Goal: Check status: Check status

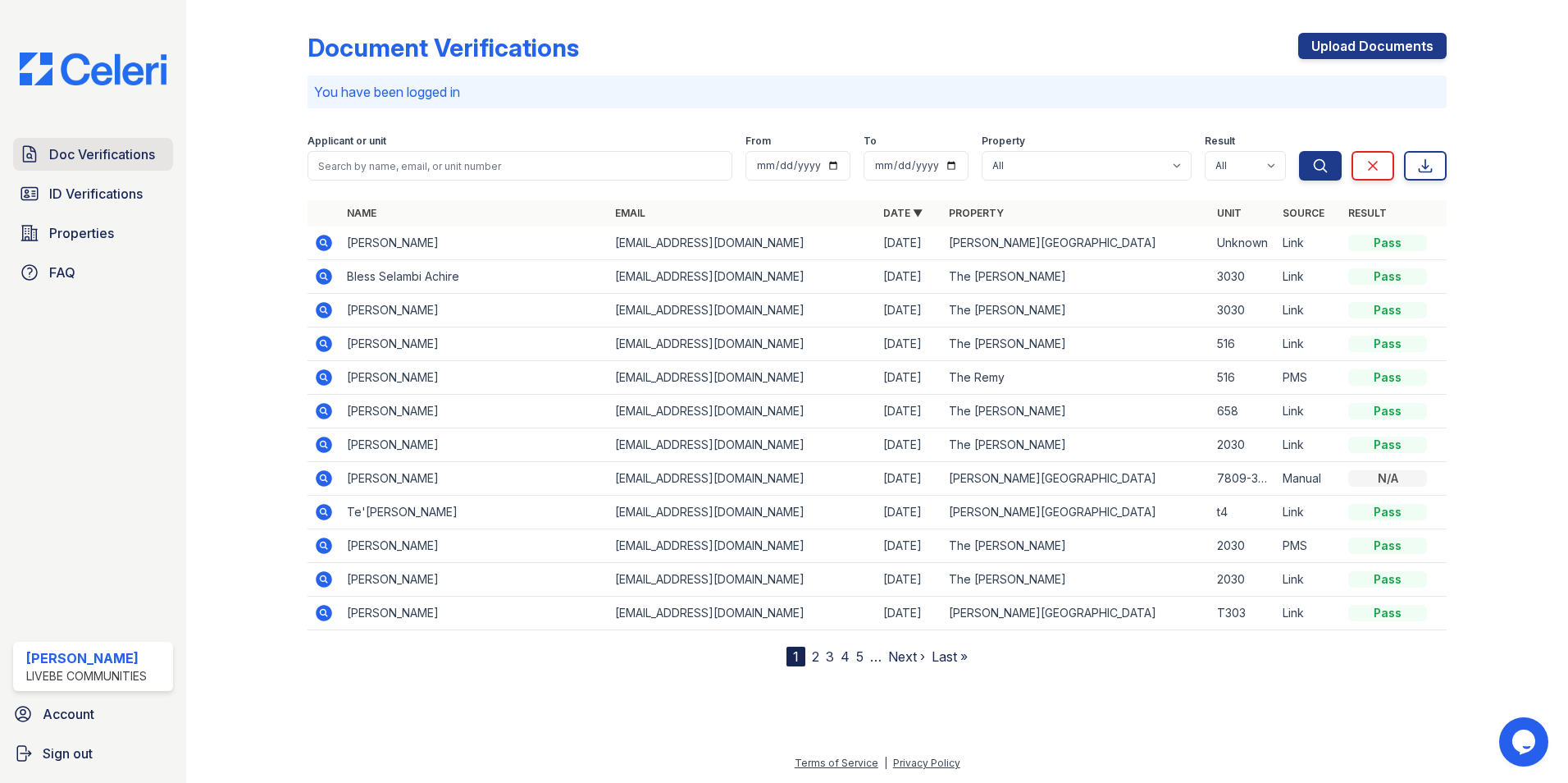
click at [111, 164] on span "Doc Verifications" at bounding box center [102, 154] width 106 height 20
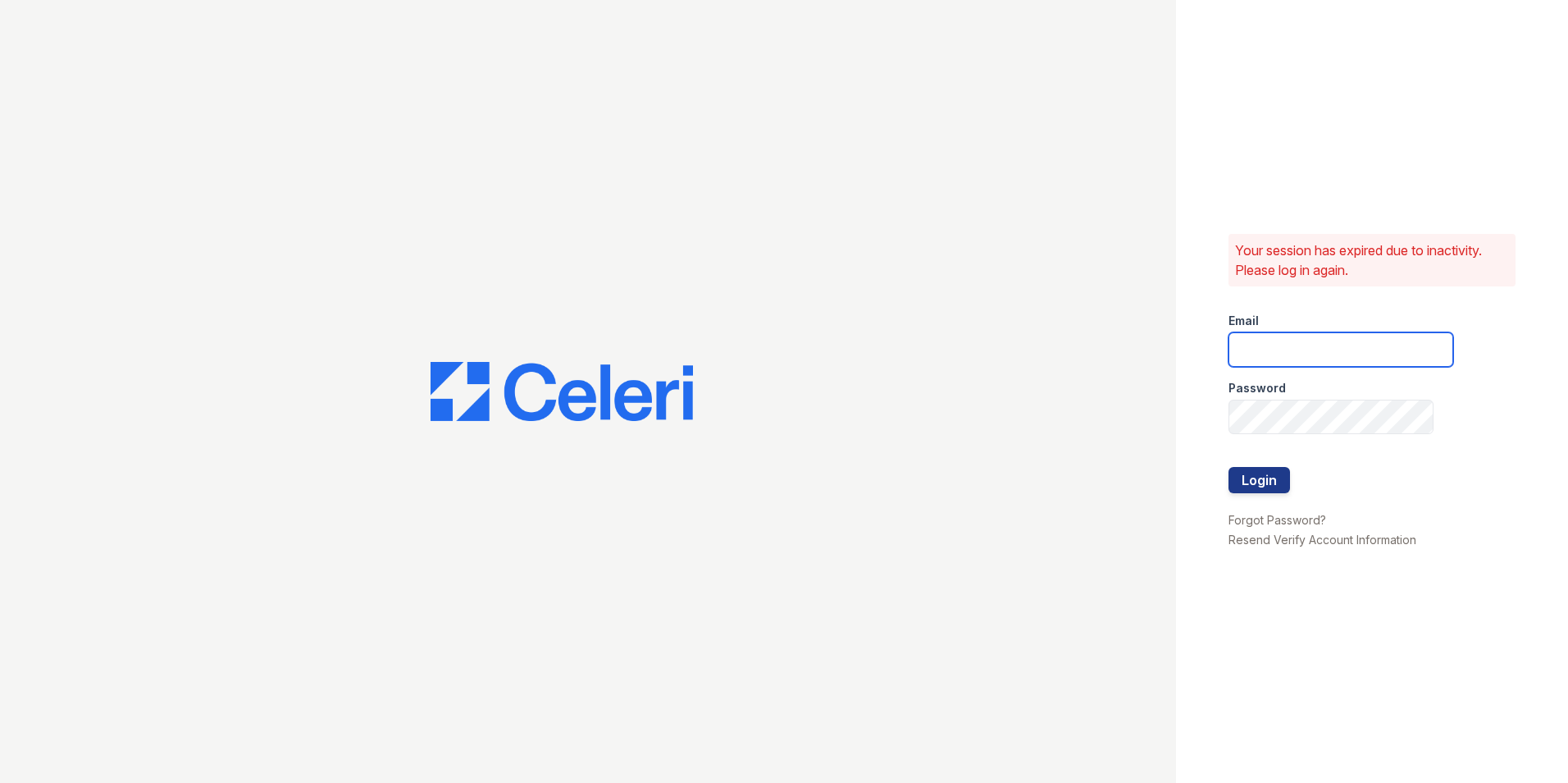
type input "oceannap@livebe.com"
click at [1254, 480] on button "Login" at bounding box center [1259, 480] width 61 height 26
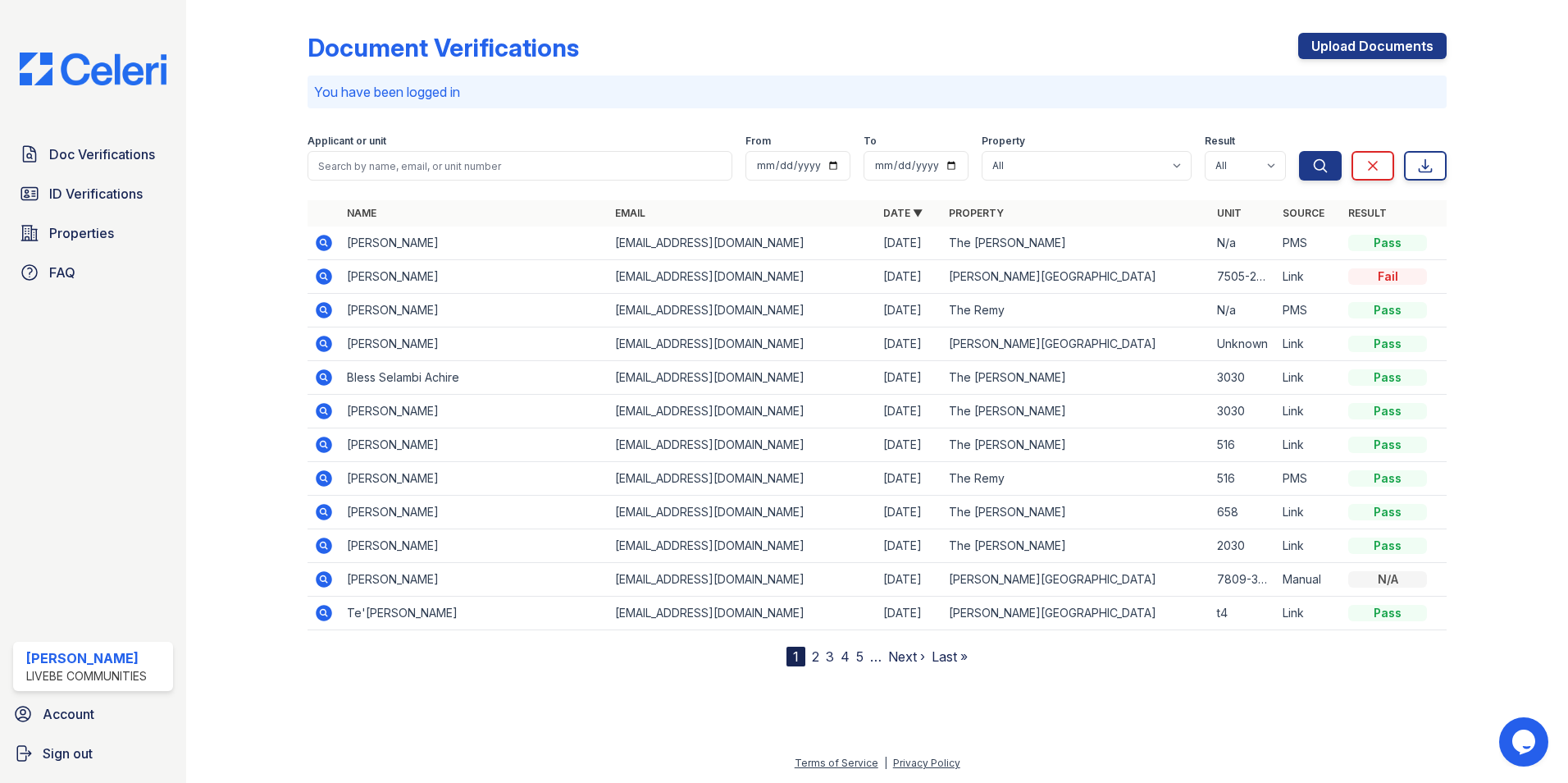
click at [324, 244] on icon at bounding box center [322, 241] width 4 height 4
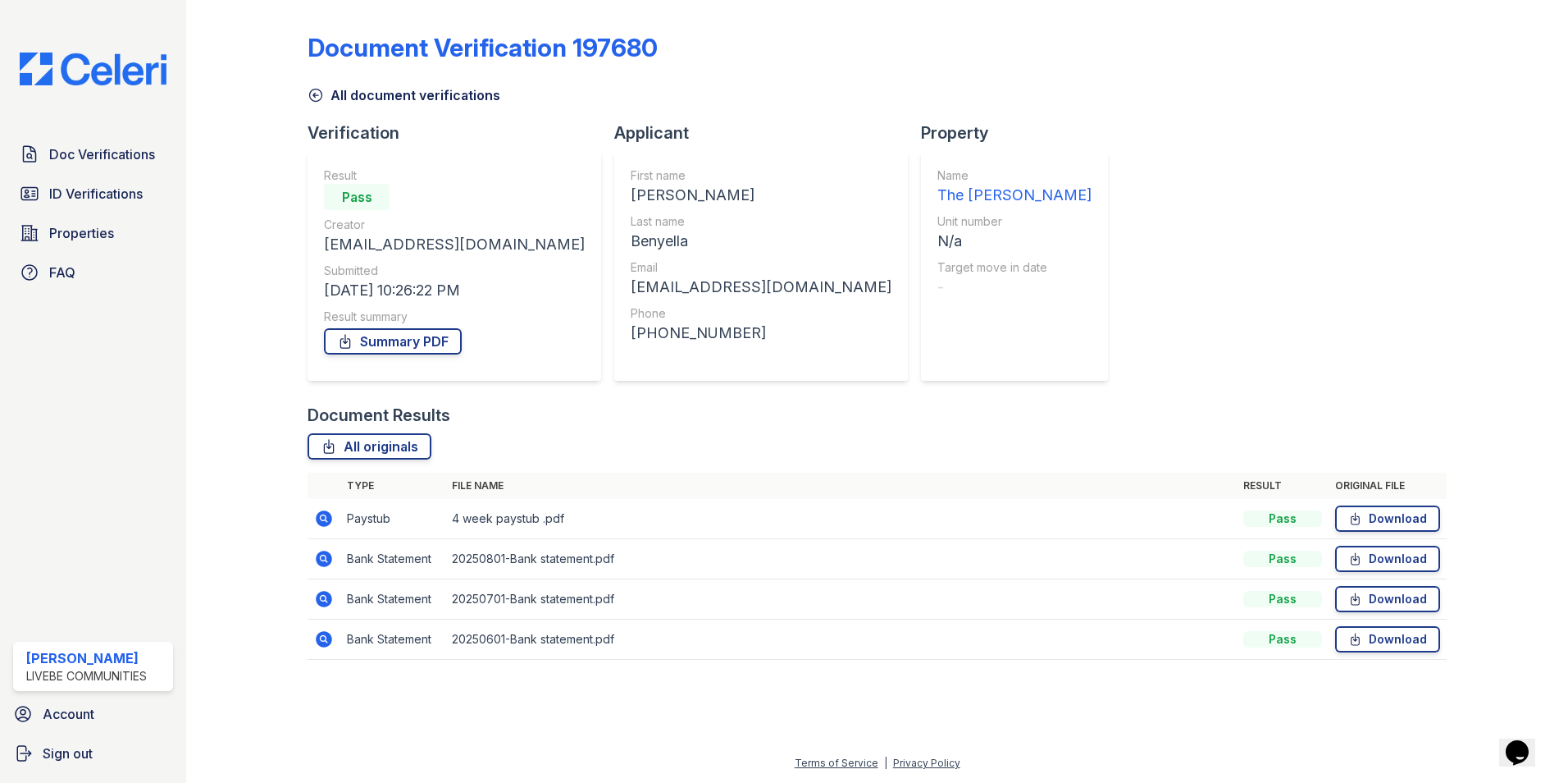
click at [329, 523] on icon at bounding box center [324, 519] width 16 height 16
click at [327, 559] on icon at bounding box center [324, 559] width 16 height 16
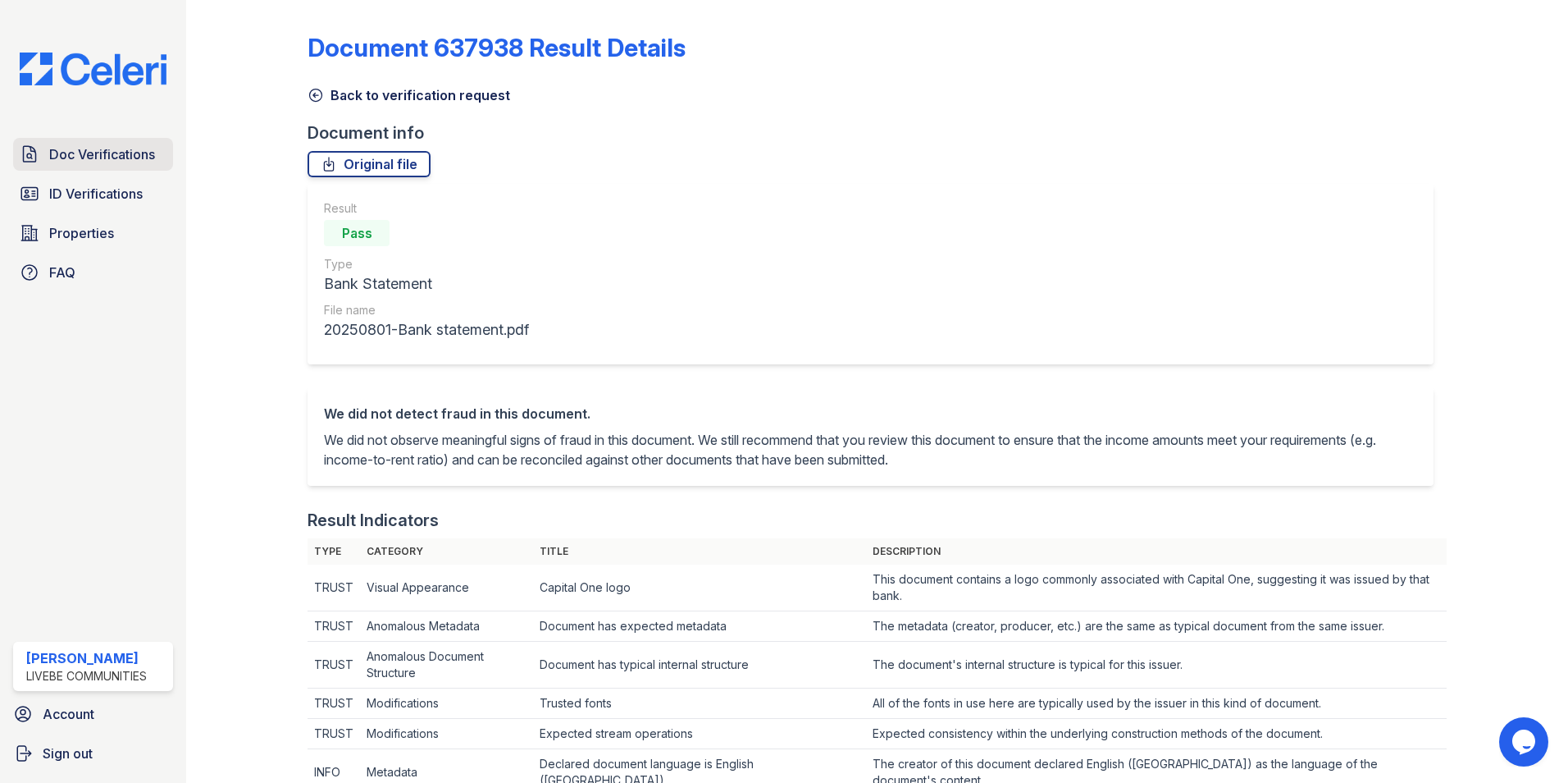
click at [88, 154] on span "Doc Verifications" at bounding box center [102, 154] width 106 height 20
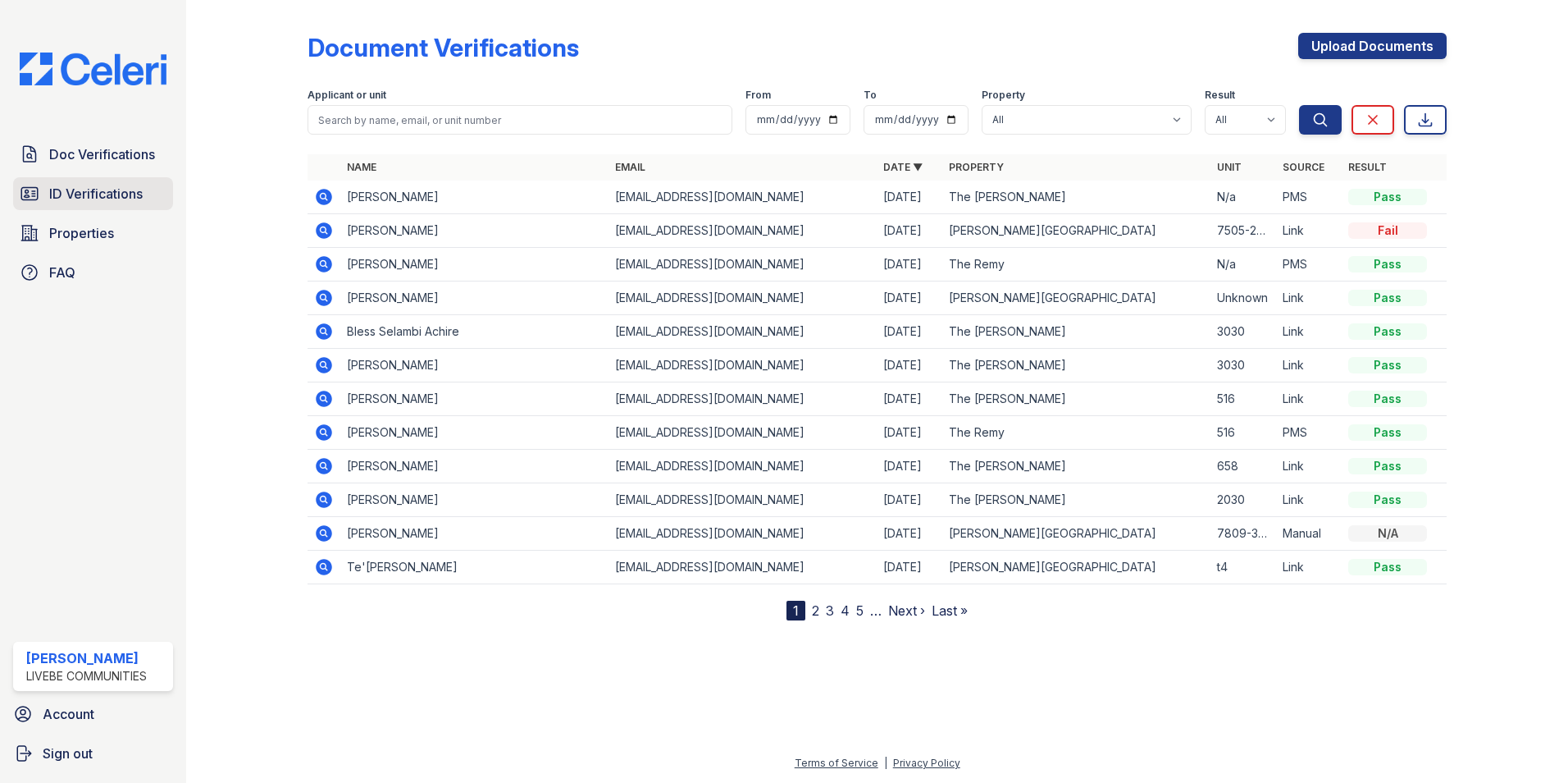
click at [96, 199] on span "ID Verifications" at bounding box center [96, 194] width 93 height 20
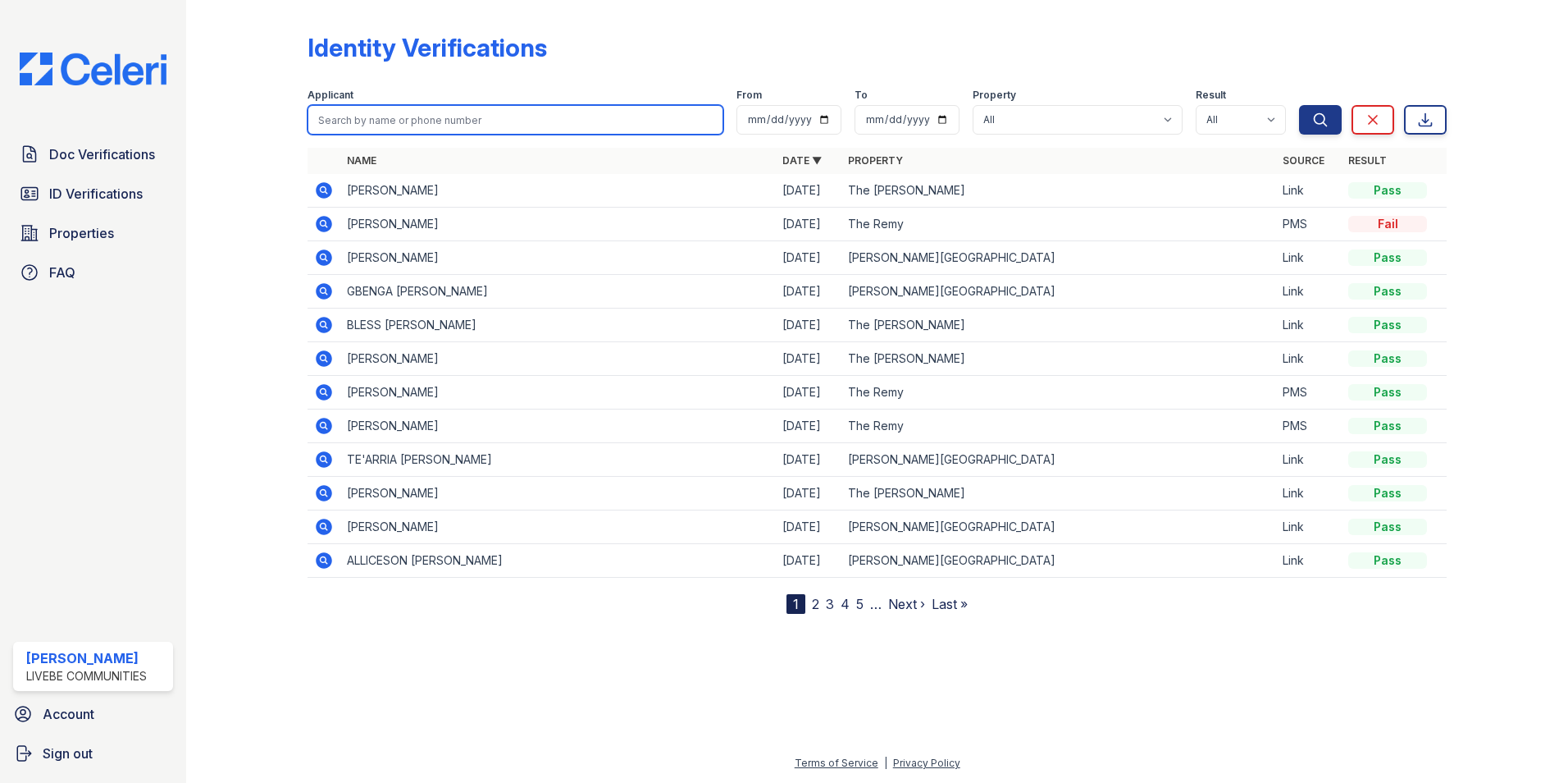
click at [487, 124] on input "search" at bounding box center [515, 120] width 416 height 29
type input "sandra"
click at [1300, 105] on button "Search" at bounding box center [1321, 120] width 43 height 29
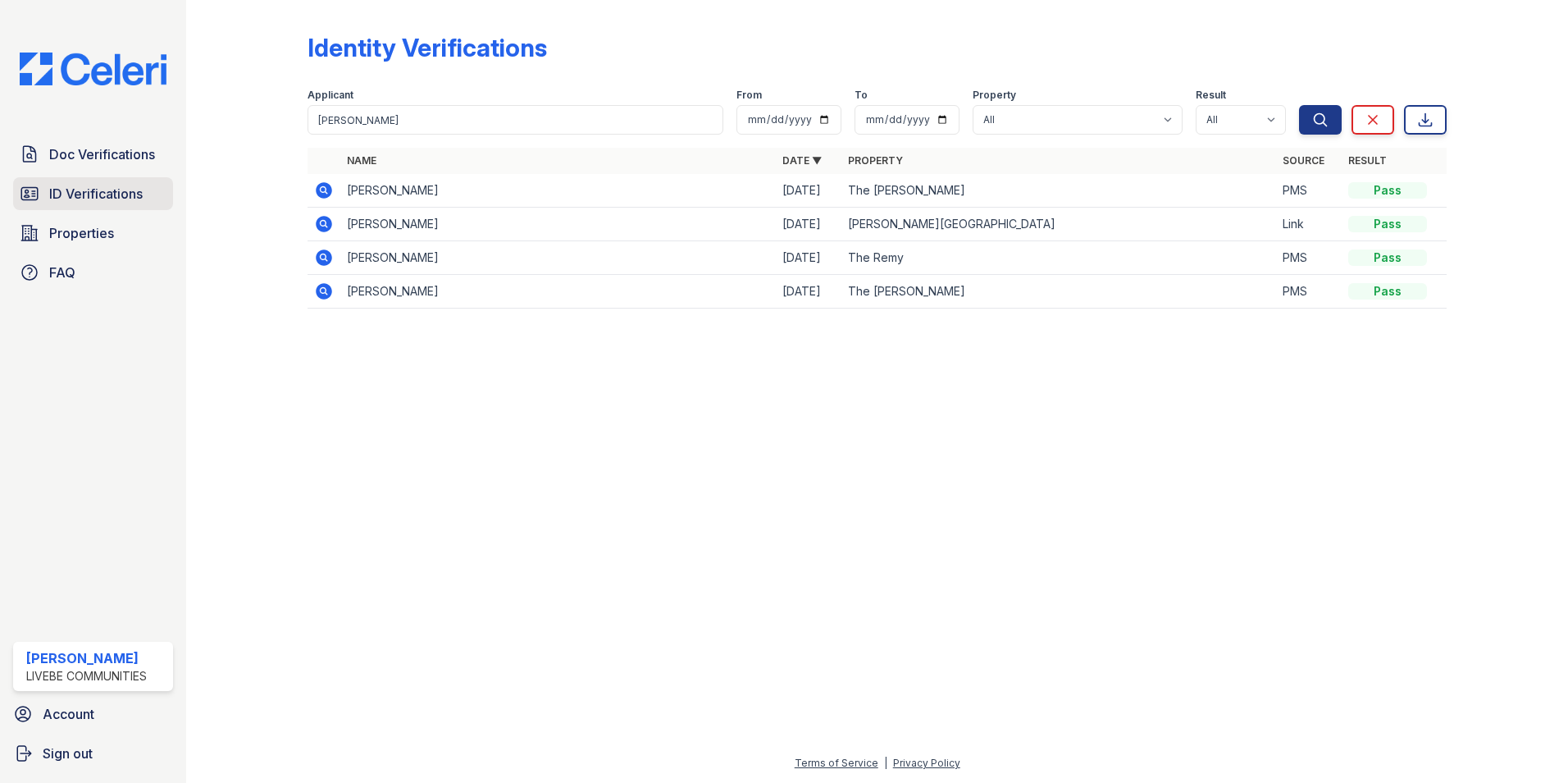
click at [116, 182] on link "ID Verifications" at bounding box center [92, 194] width 160 height 33
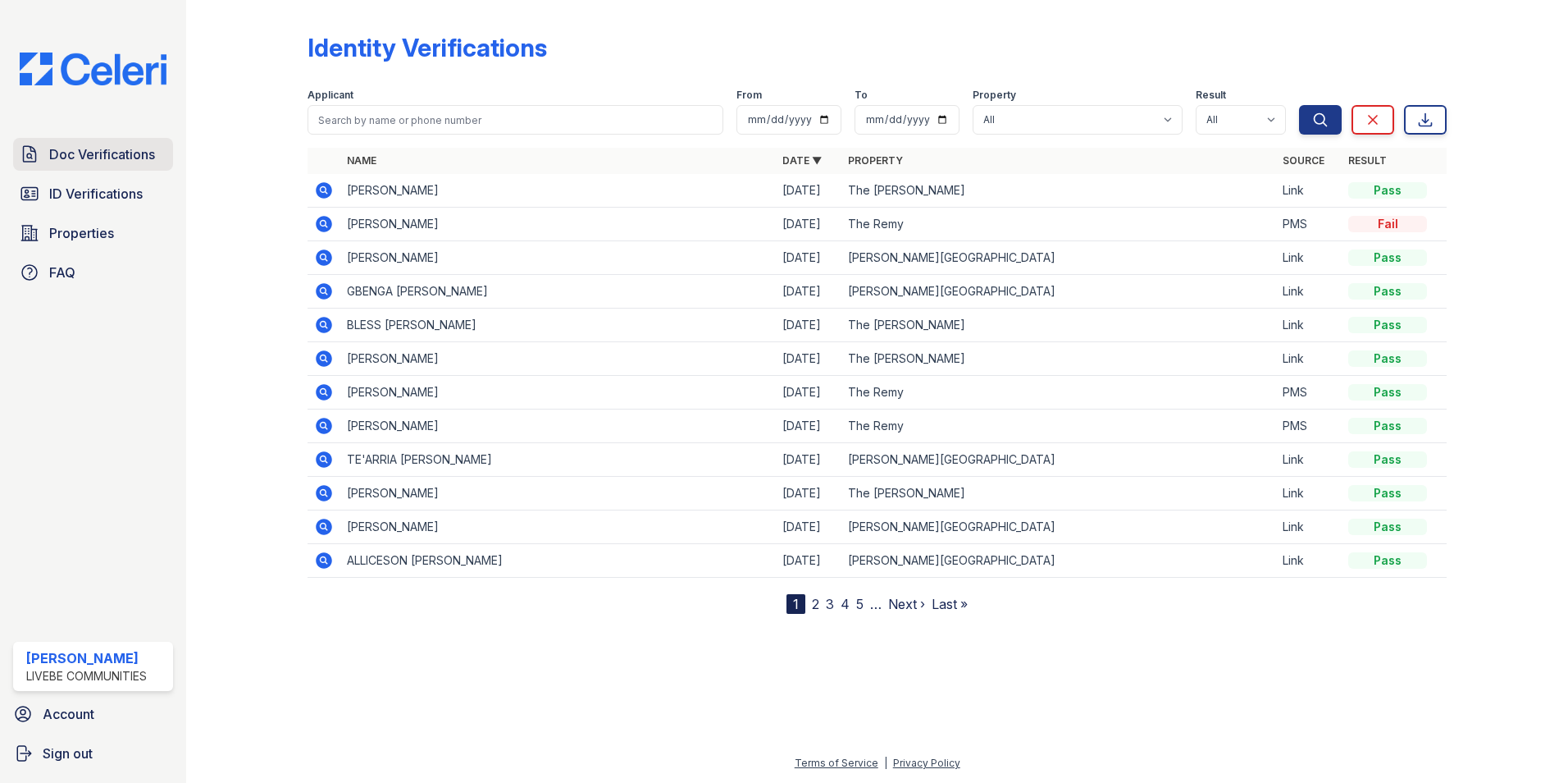
click at [131, 154] on span "Doc Verifications" at bounding box center [102, 154] width 106 height 20
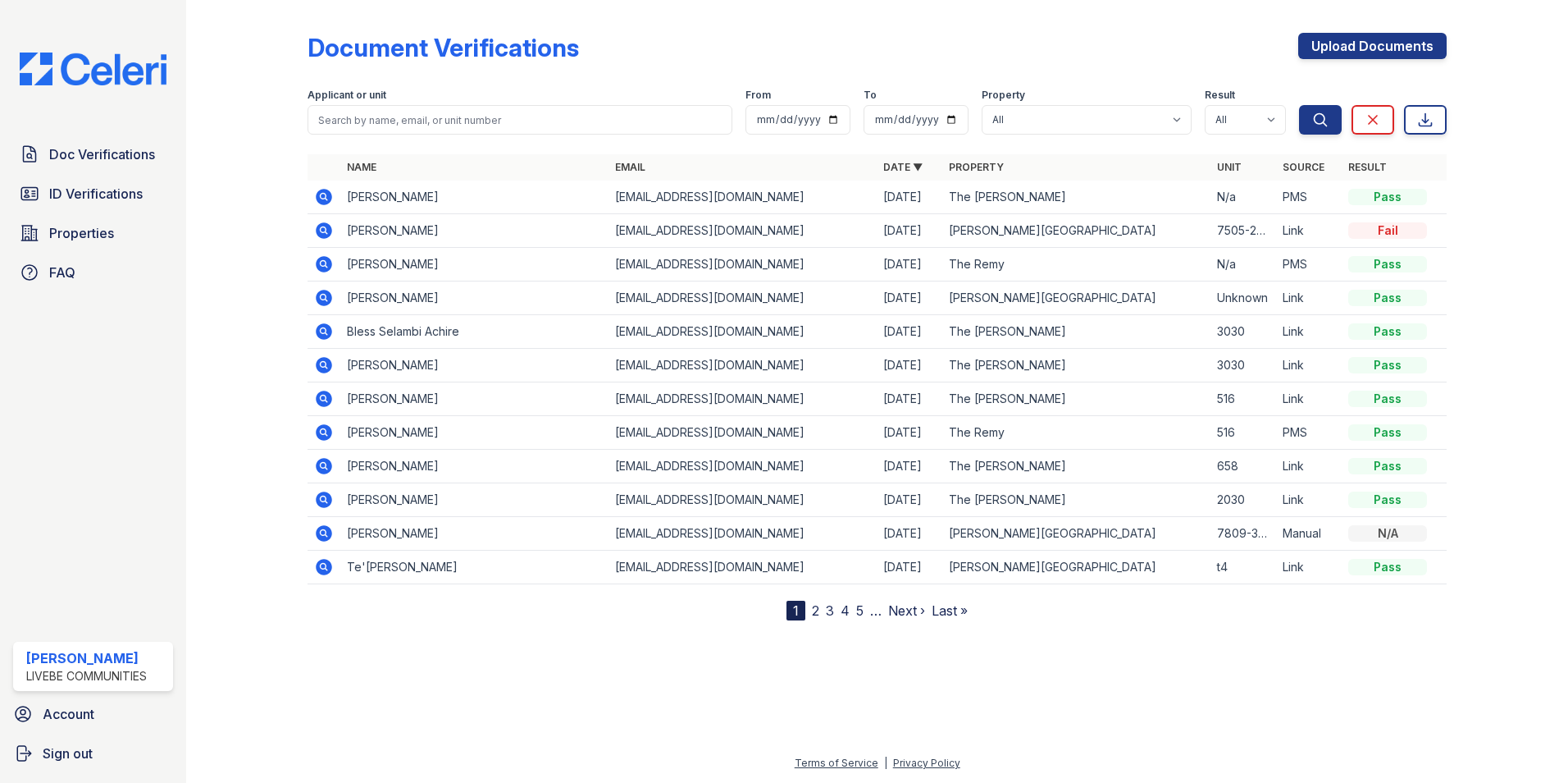
click at [323, 229] on icon at bounding box center [322, 229] width 4 height 4
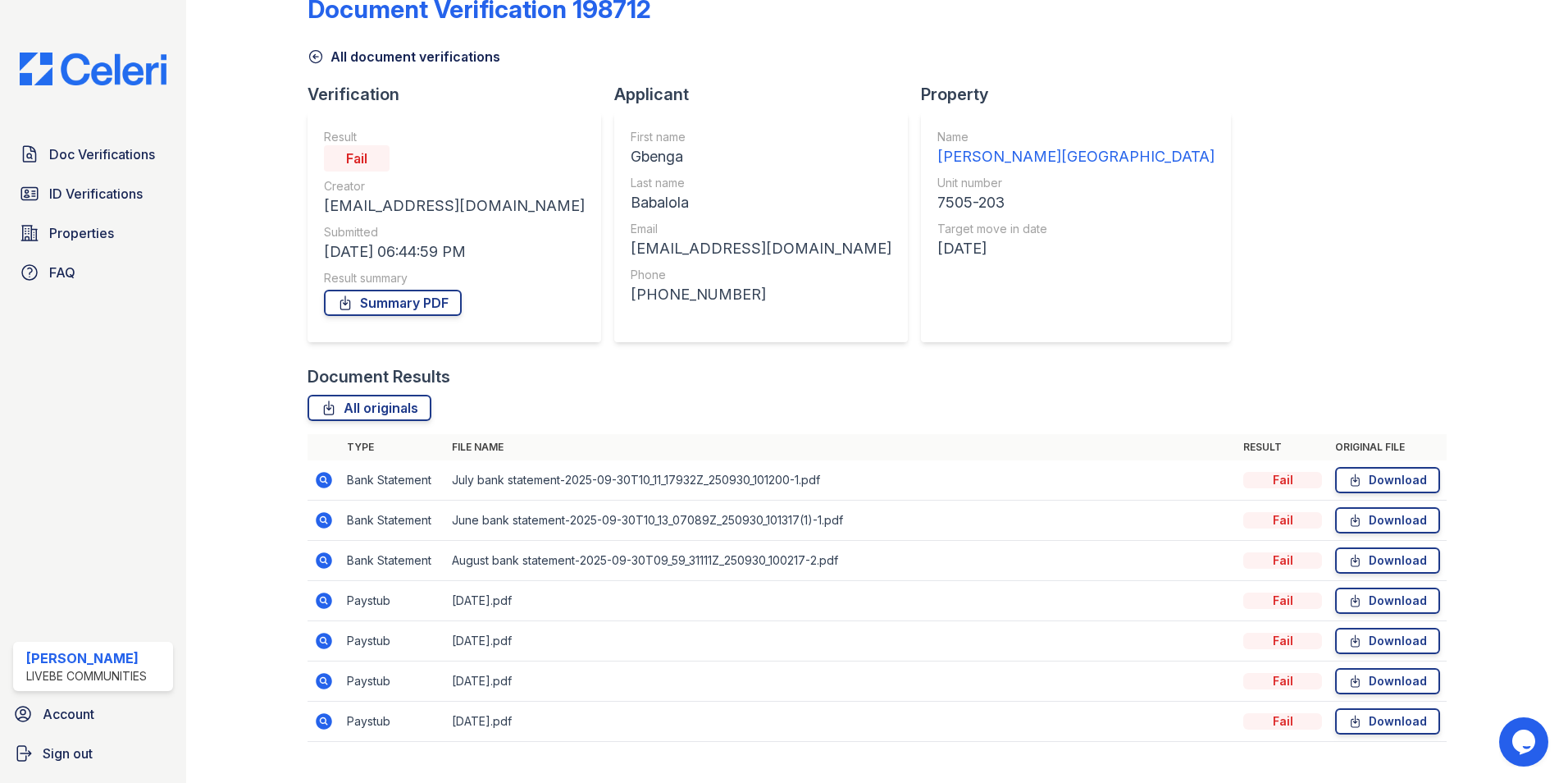
scroll to position [69, 0]
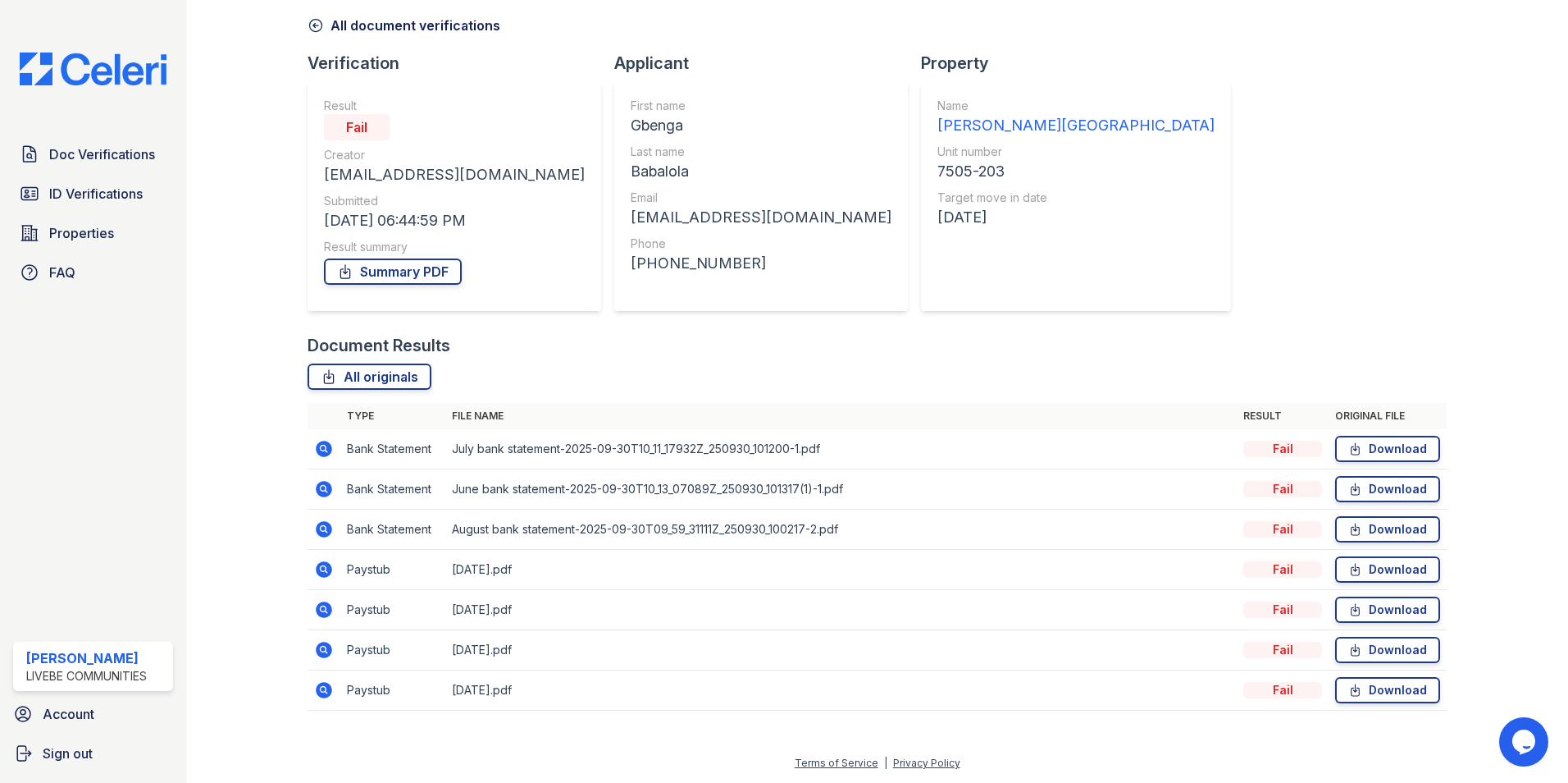
click at [326, 570] on icon at bounding box center [324, 569] width 16 height 16
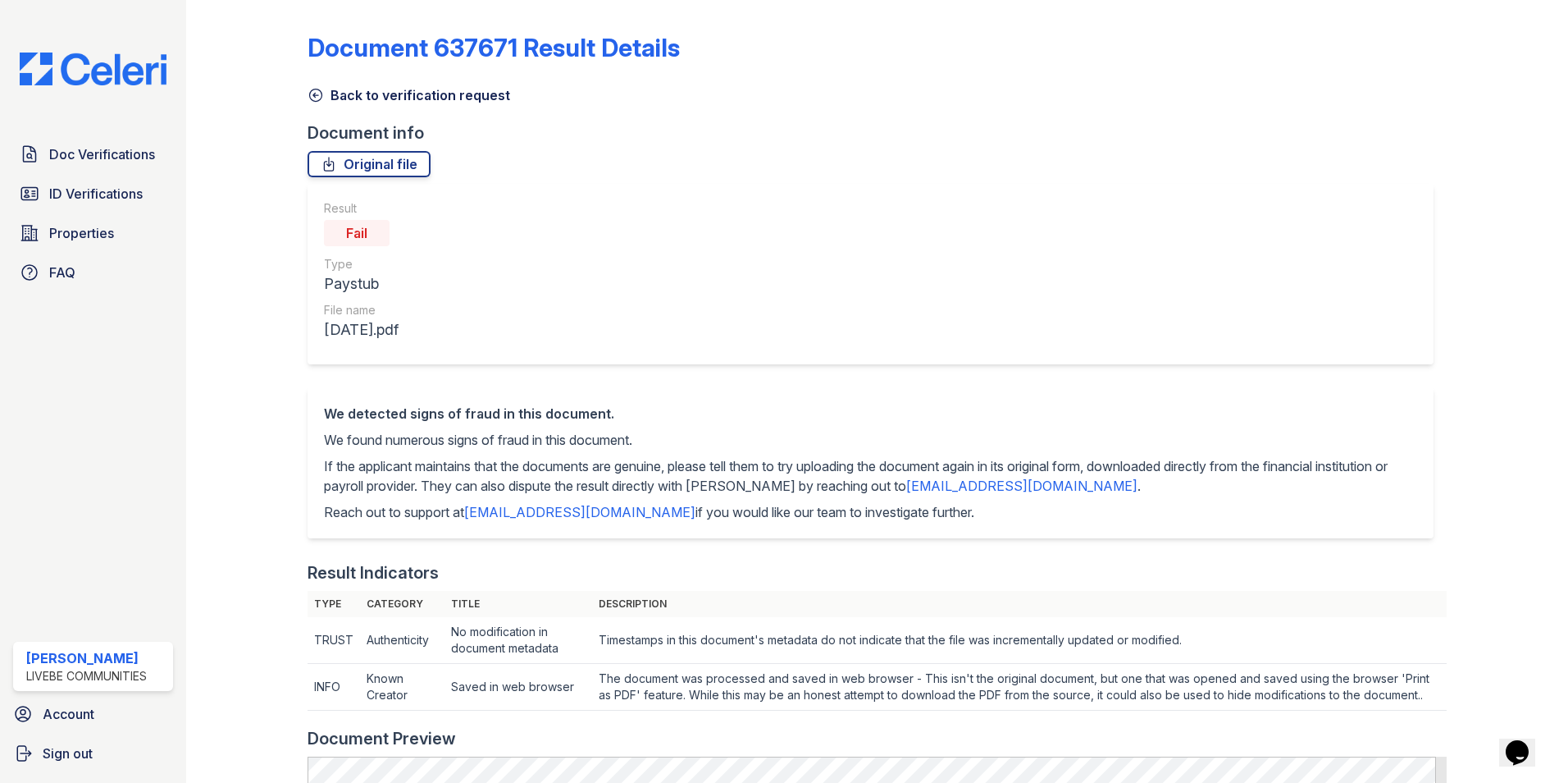
drag, startPoint x: 770, startPoint y: 170, endPoint x: 709, endPoint y: 182, distance: 62.2
click at [770, 170] on div "Original file" at bounding box center [878, 164] width 1140 height 26
click at [80, 196] on span "ID Verifications" at bounding box center [96, 194] width 93 height 20
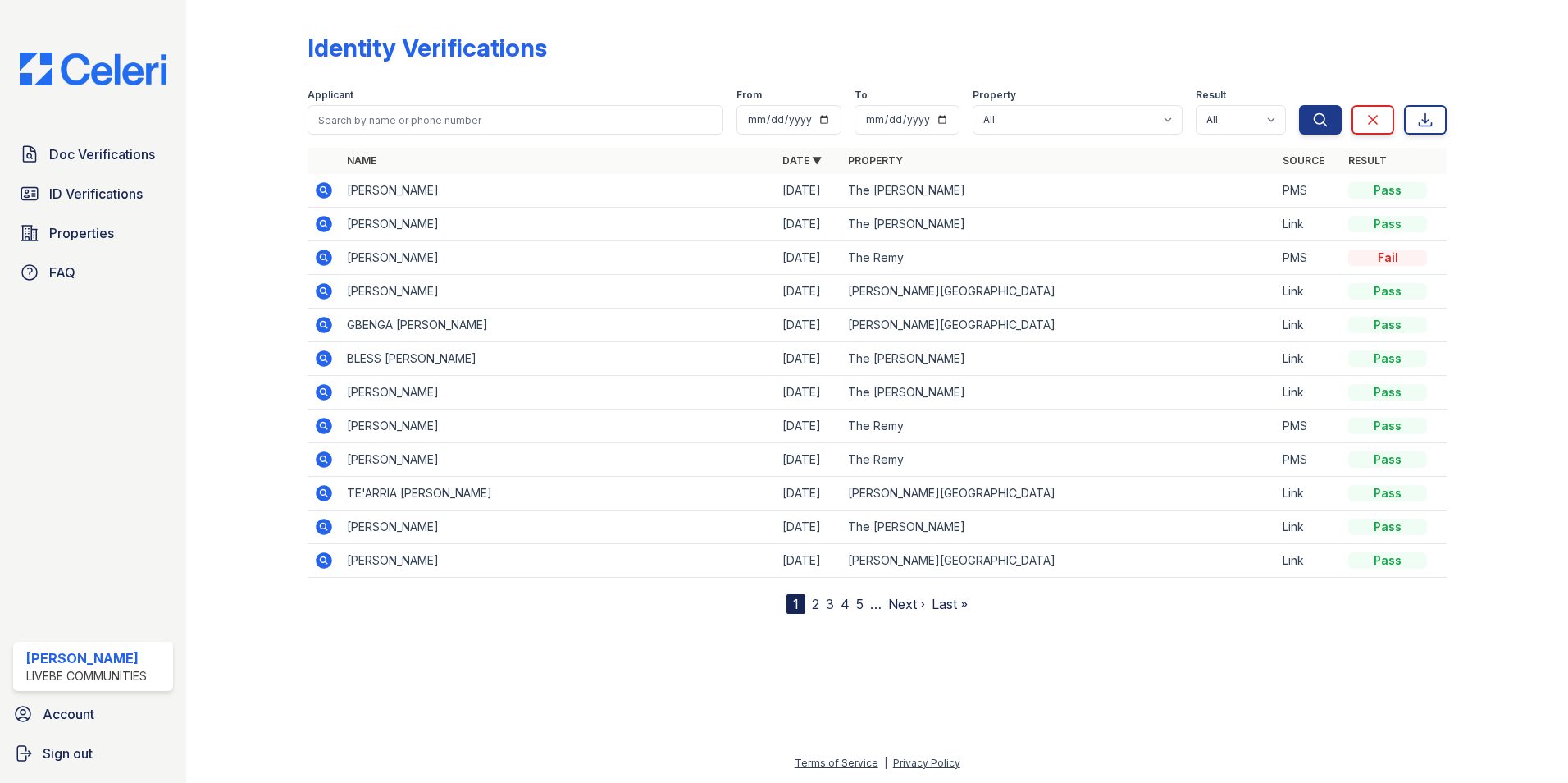
click at [713, 48] on div "Identity Verifications" at bounding box center [878, 54] width 1140 height 43
click at [100, 158] on span "Doc Verifications" at bounding box center [102, 154] width 106 height 20
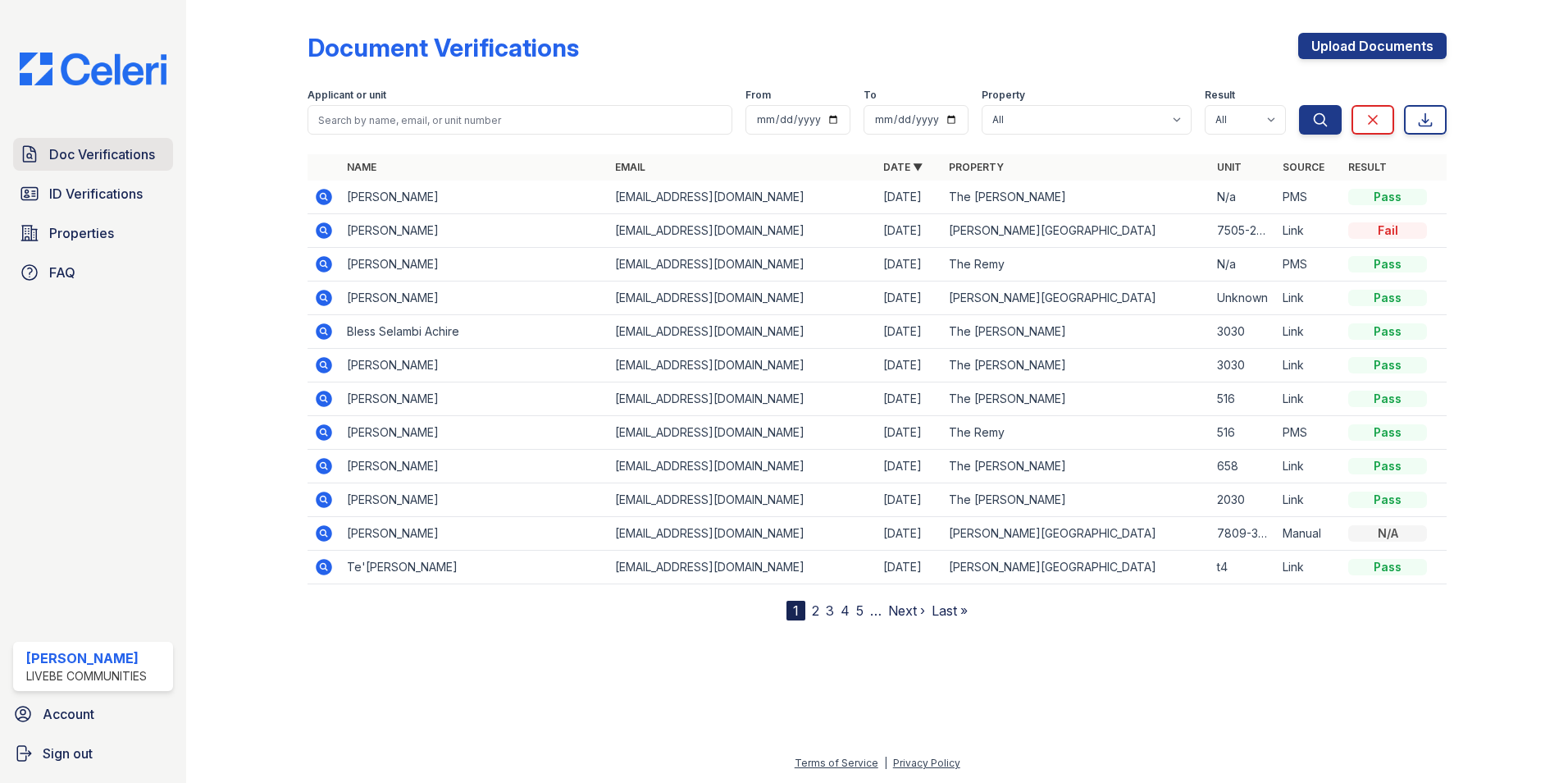
click at [85, 158] on span "Doc Verifications" at bounding box center [102, 154] width 106 height 20
click at [324, 498] on icon at bounding box center [322, 498] width 4 height 4
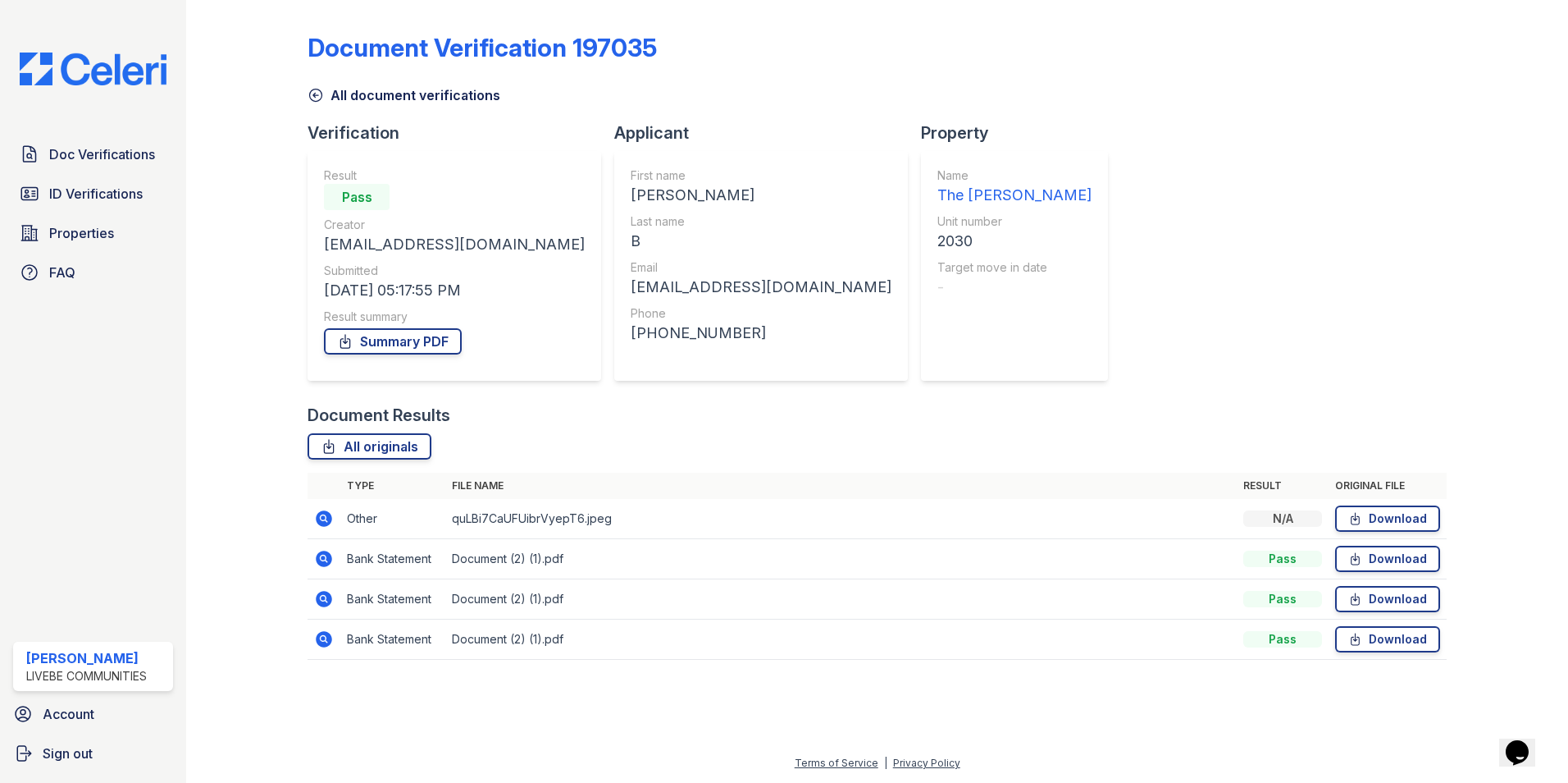
click at [325, 524] on icon at bounding box center [324, 519] width 16 height 16
click at [100, 157] on span "Doc Verifications" at bounding box center [102, 154] width 106 height 20
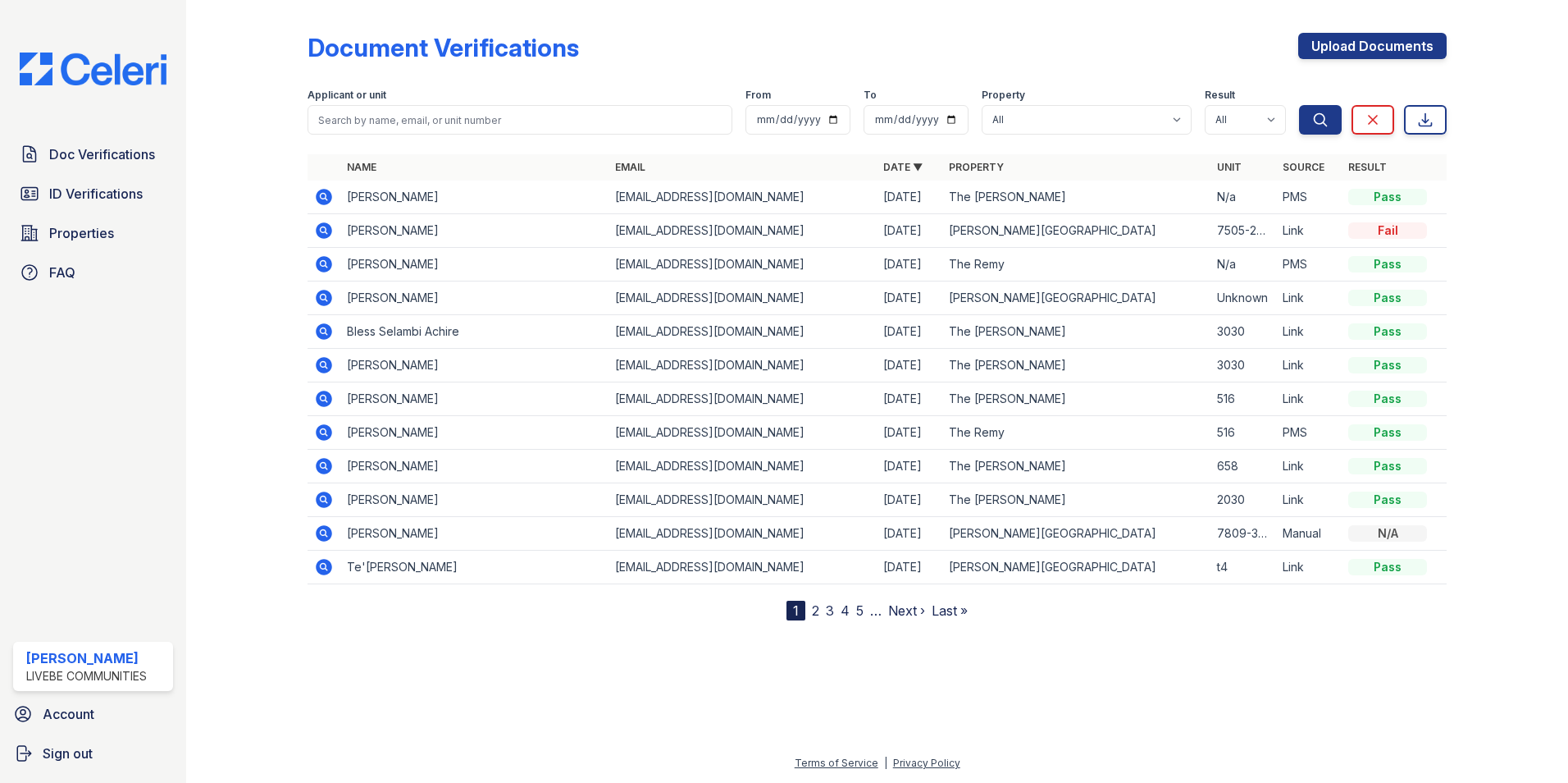
click at [816, 611] on link "2" at bounding box center [816, 610] width 7 height 16
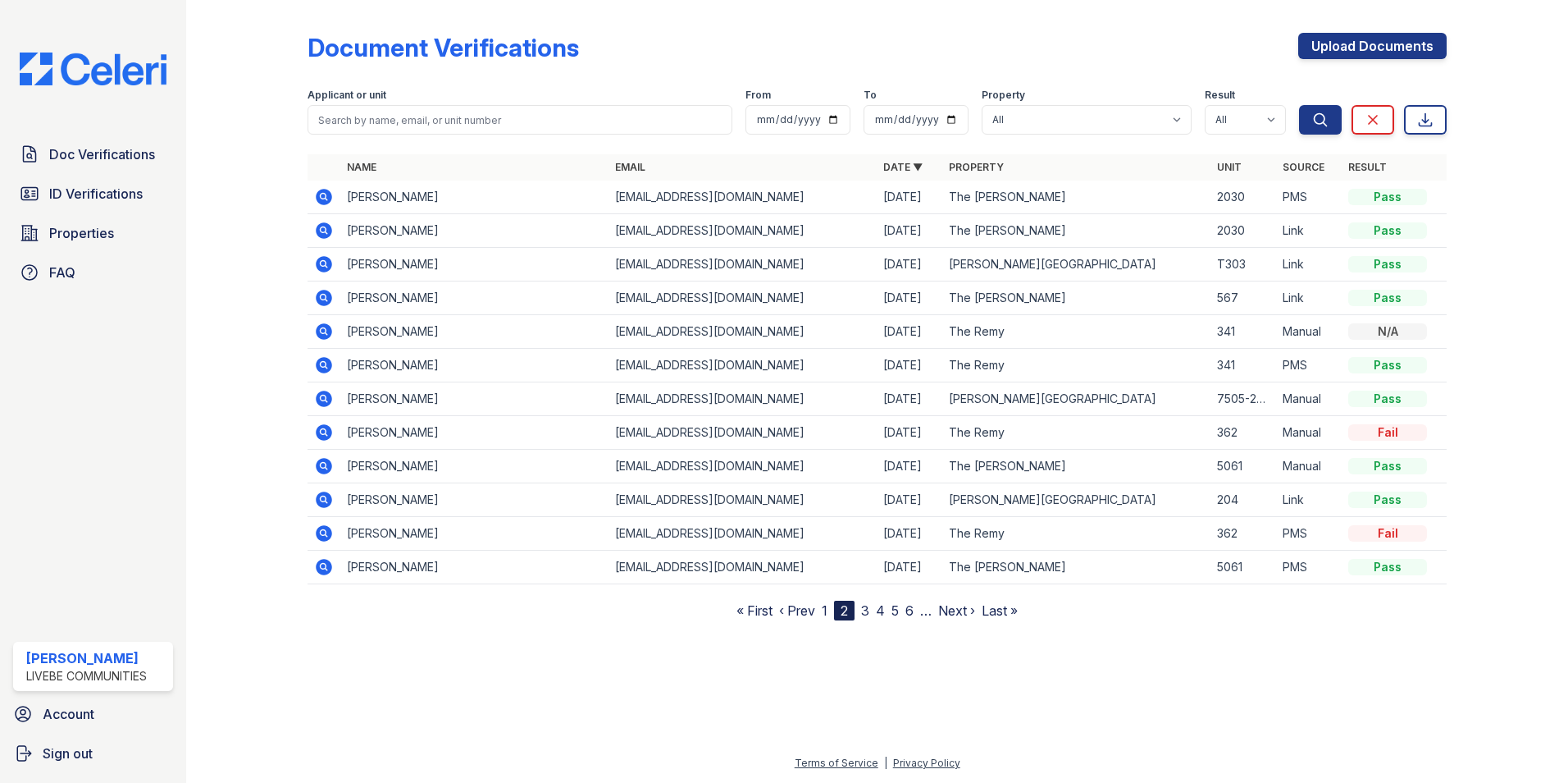
click at [327, 197] on icon at bounding box center [324, 197] width 20 height 20
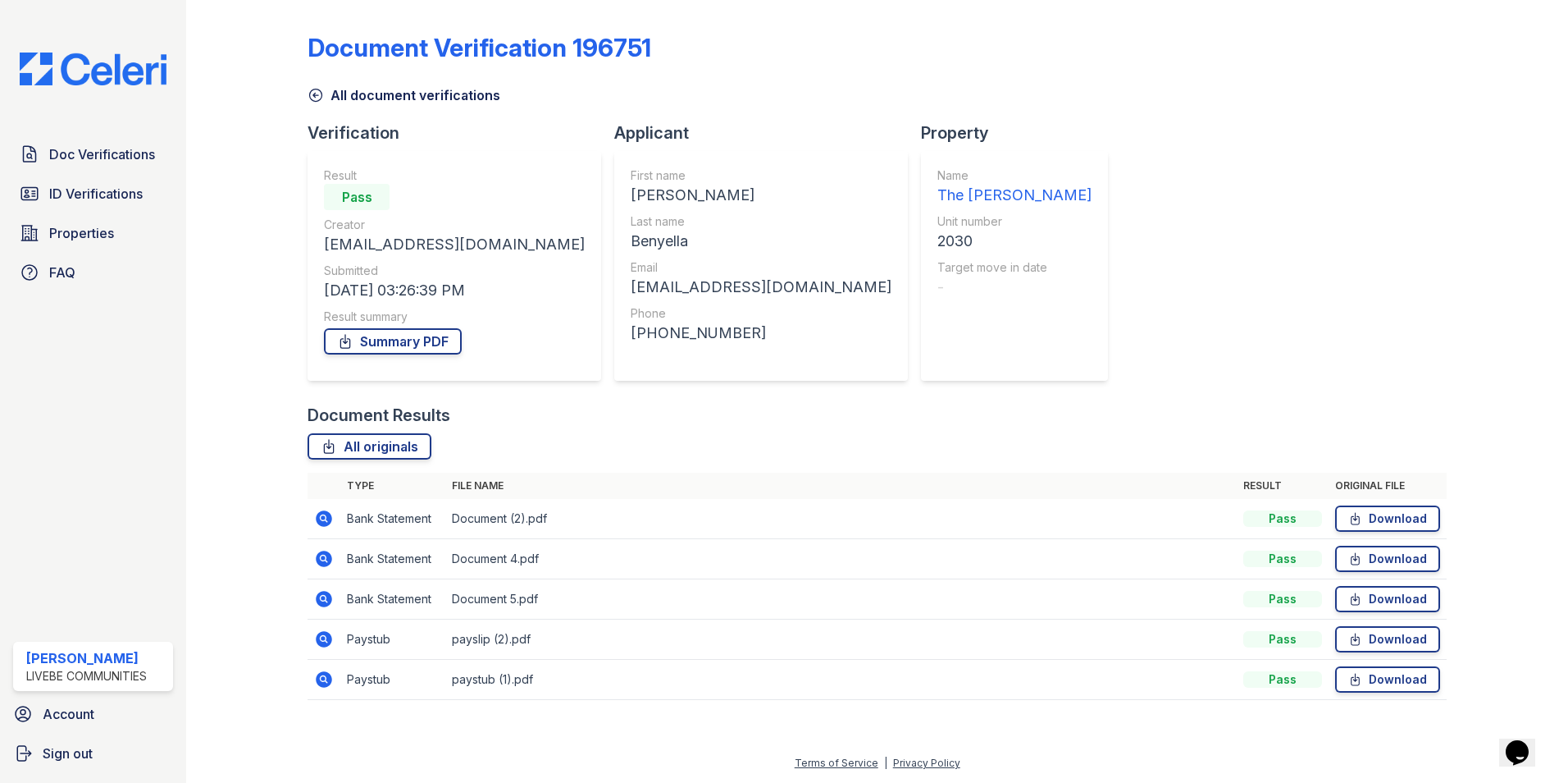
click at [321, 683] on icon at bounding box center [324, 680] width 16 height 16
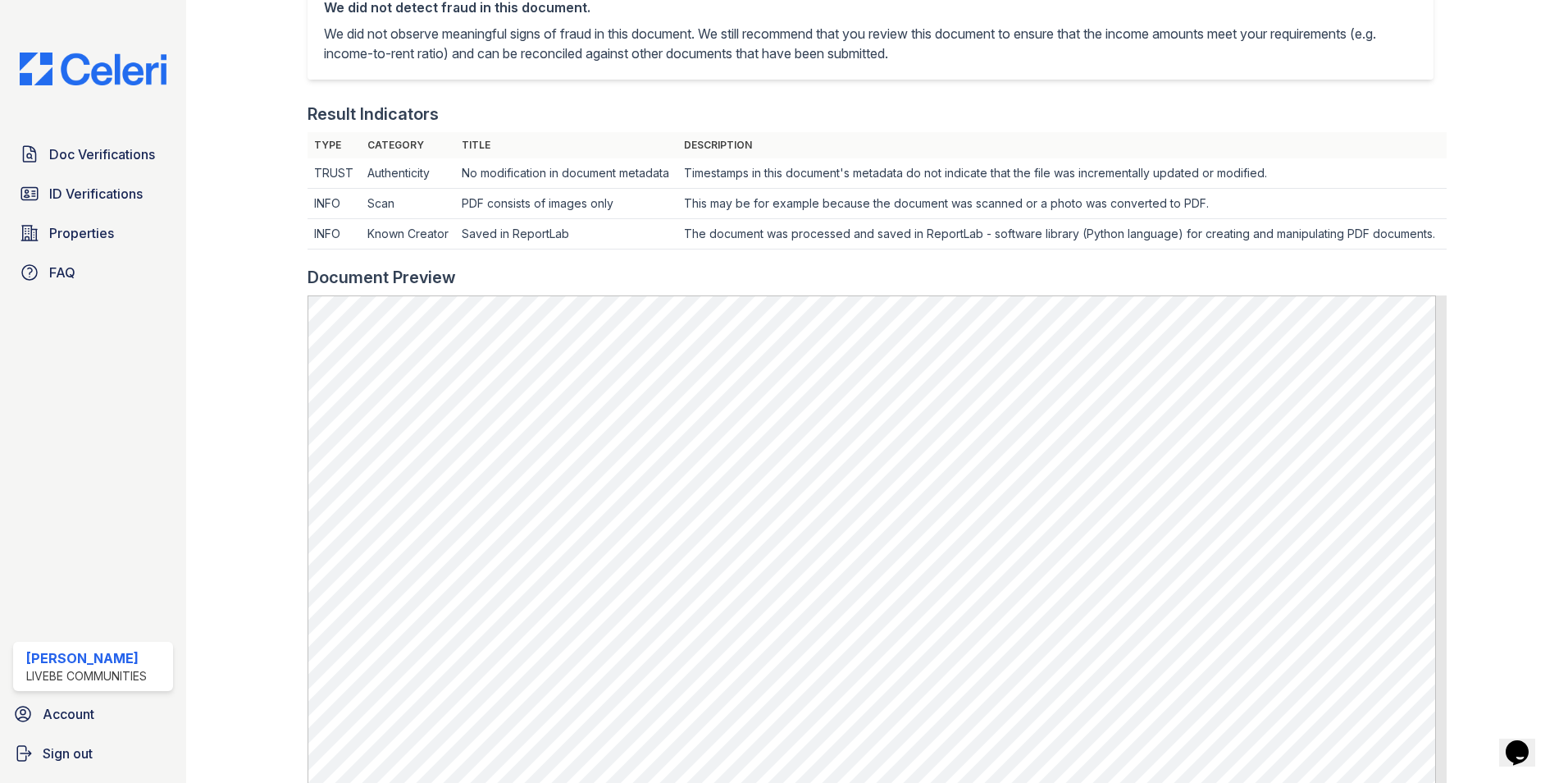
scroll to position [380, 0]
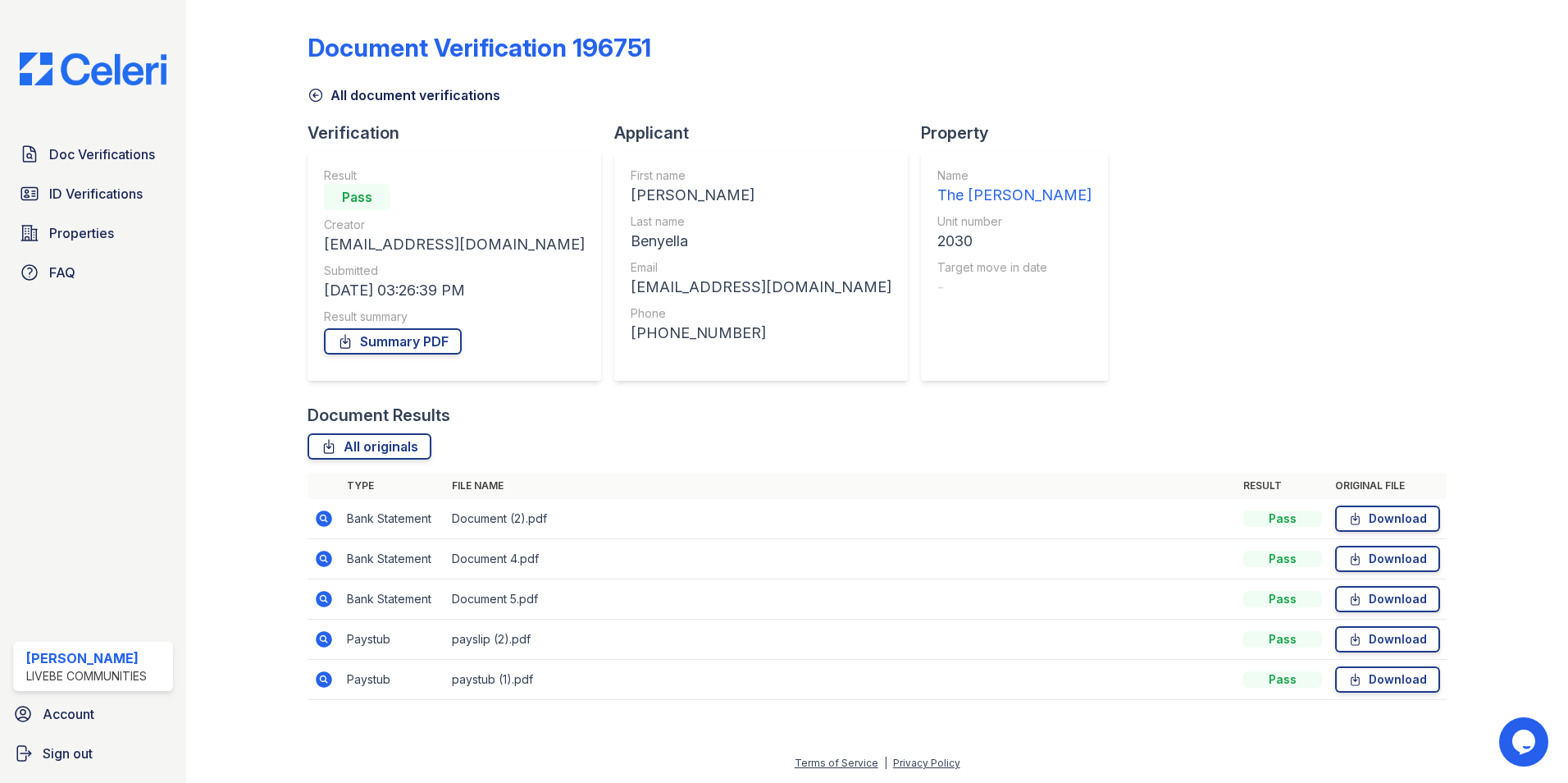
click at [326, 677] on icon at bounding box center [324, 680] width 20 height 20
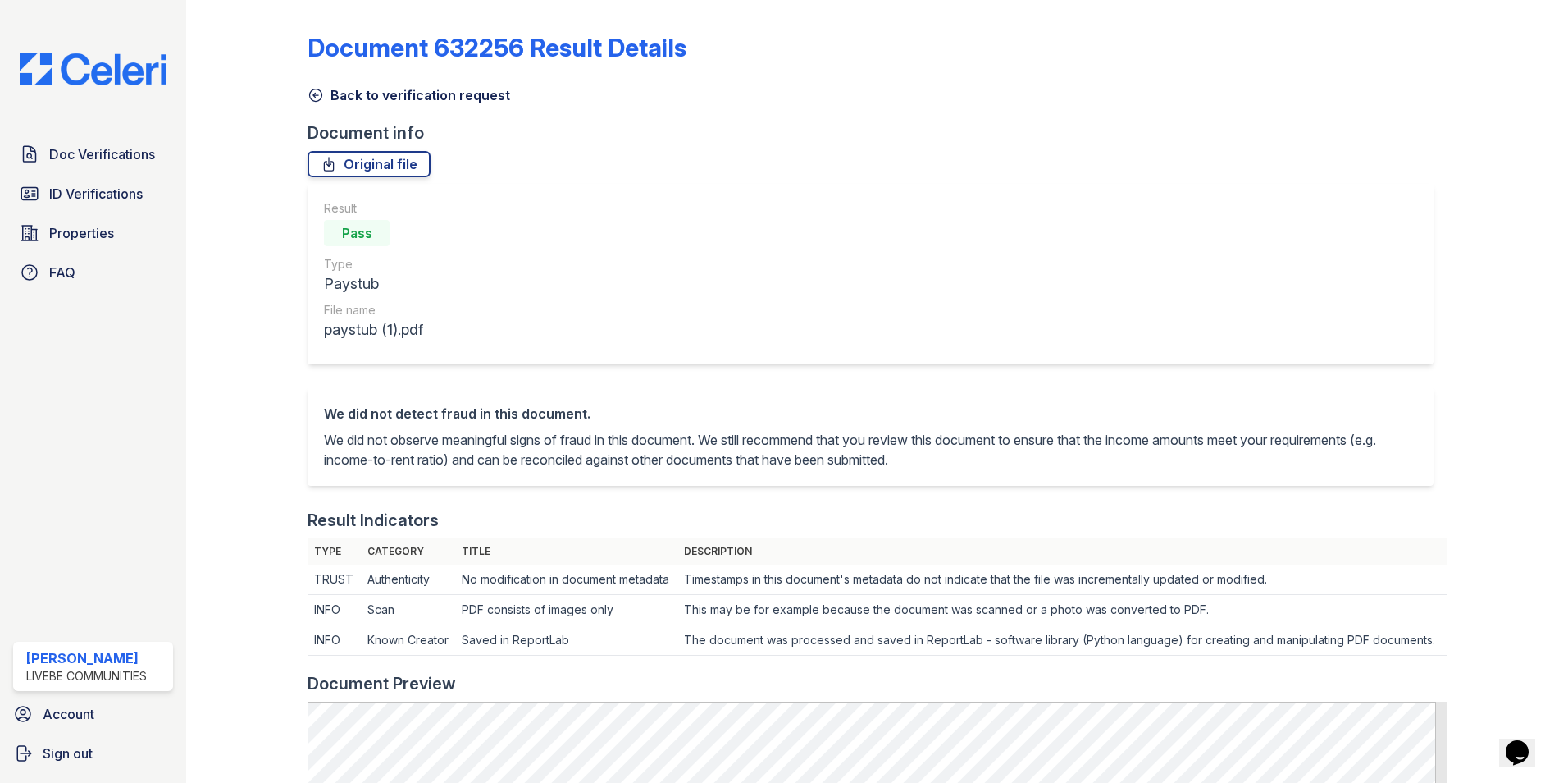
click at [823, 258] on div "Result Pass Type Paystub File name paystub (1).pdf" at bounding box center [870, 274] width 1126 height 181
click at [682, 194] on div "Result Pass Type Paystub File name paystub (1).pdf" at bounding box center [870, 274] width 1126 height 181
click at [118, 163] on span "Doc Verifications" at bounding box center [102, 154] width 106 height 20
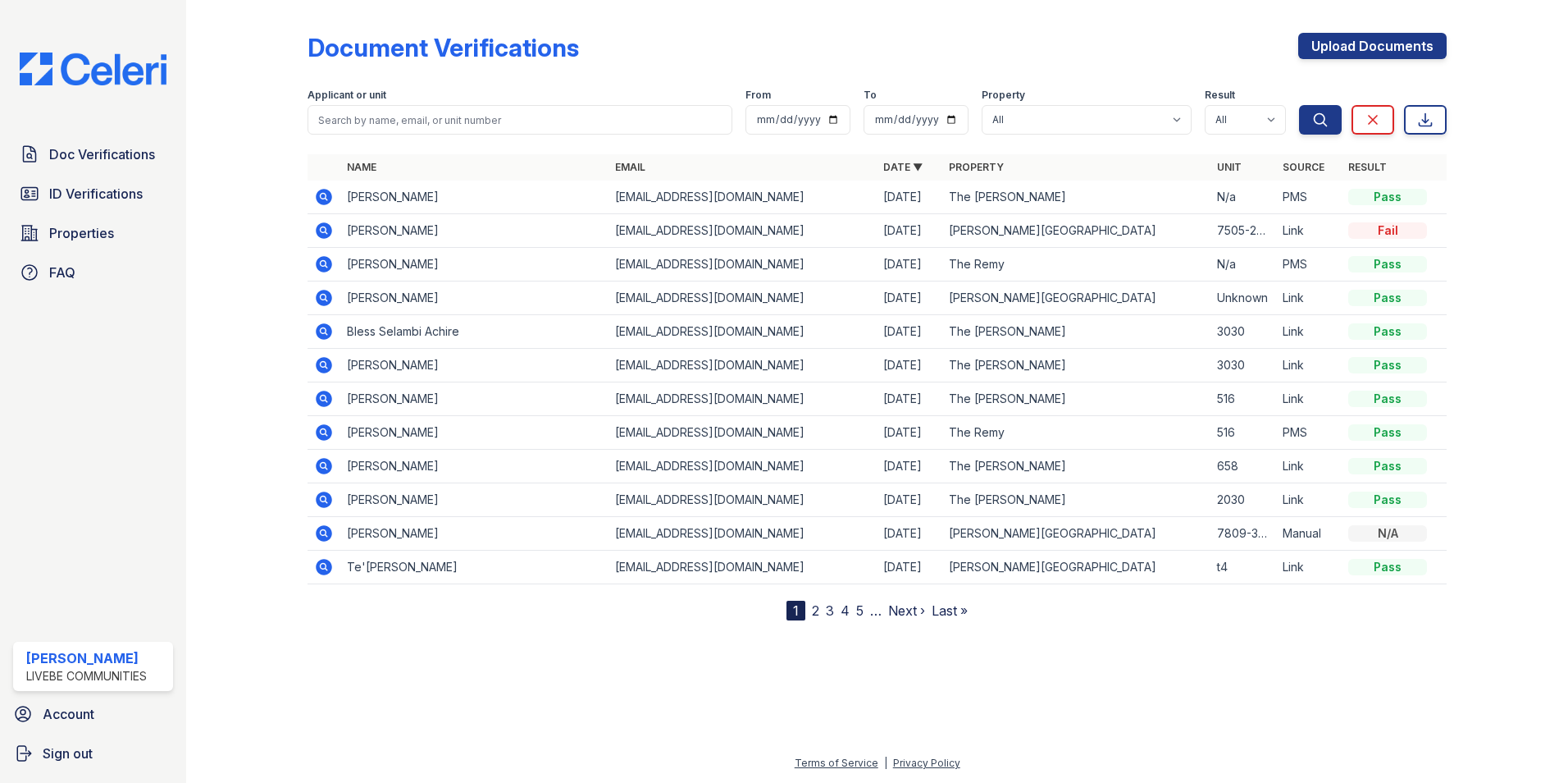
click at [318, 262] on icon at bounding box center [324, 264] width 16 height 16
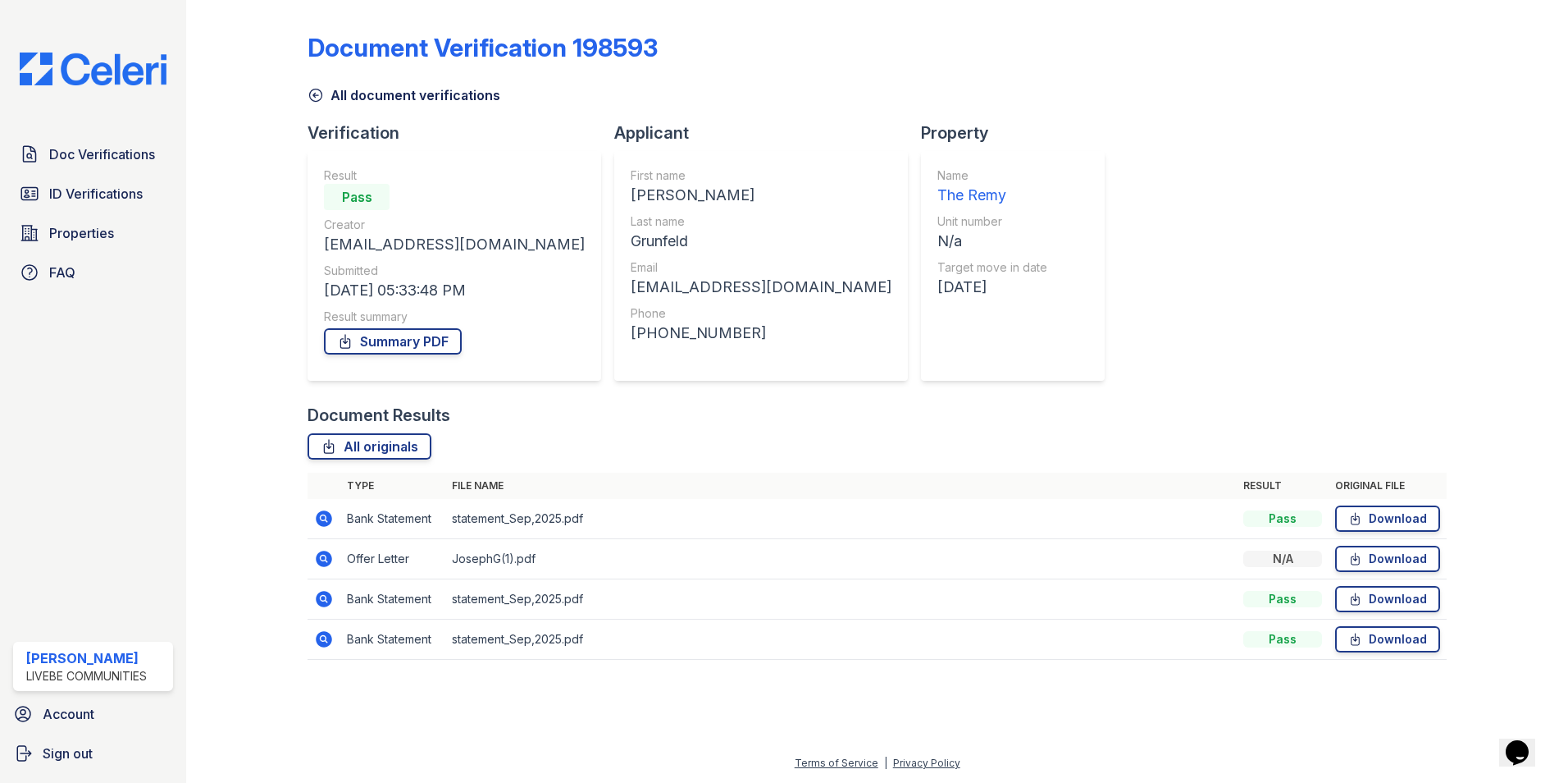
click at [328, 561] on icon at bounding box center [324, 559] width 16 height 16
click at [328, 602] on icon at bounding box center [324, 599] width 16 height 16
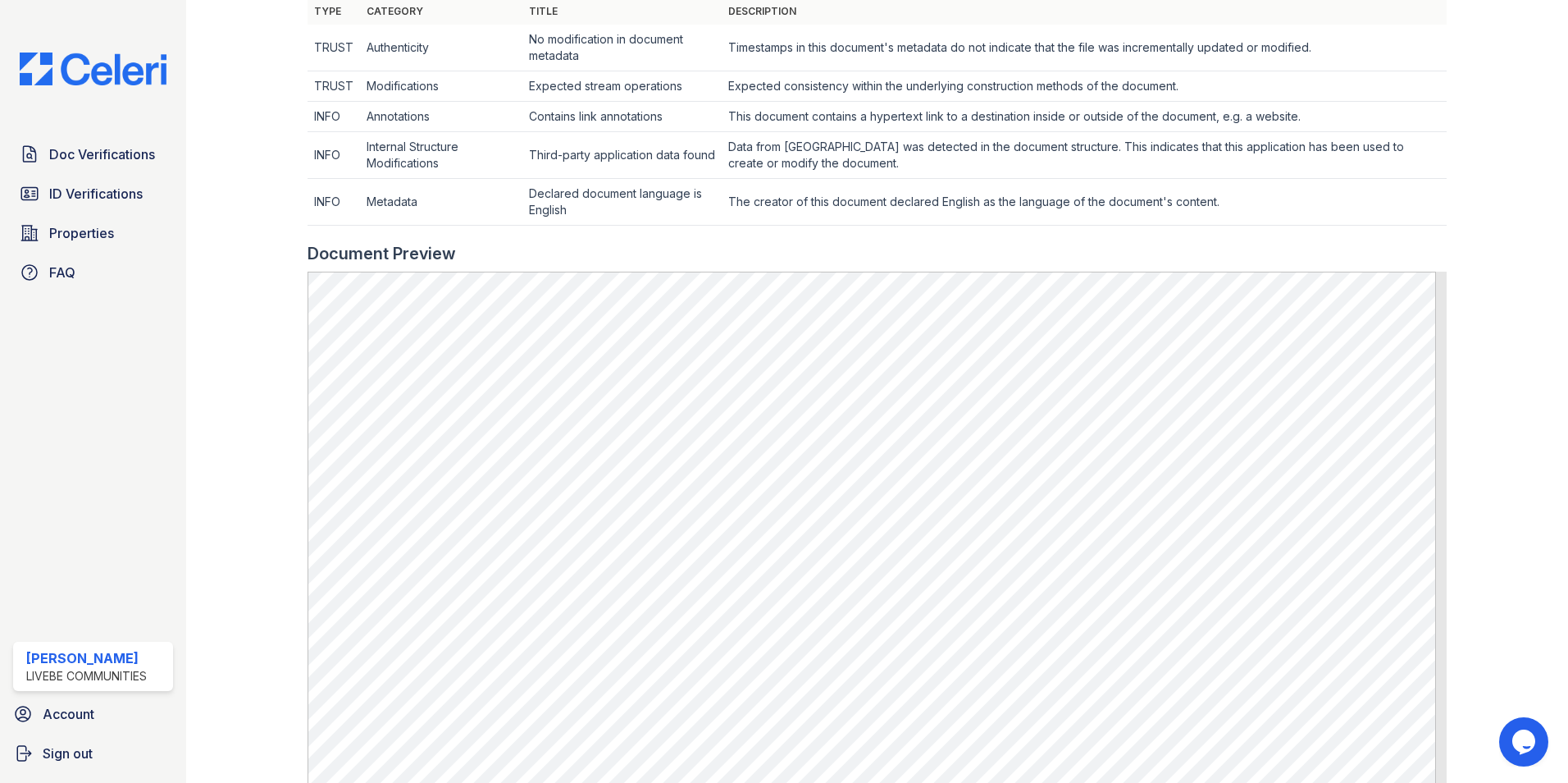
scroll to position [575, 0]
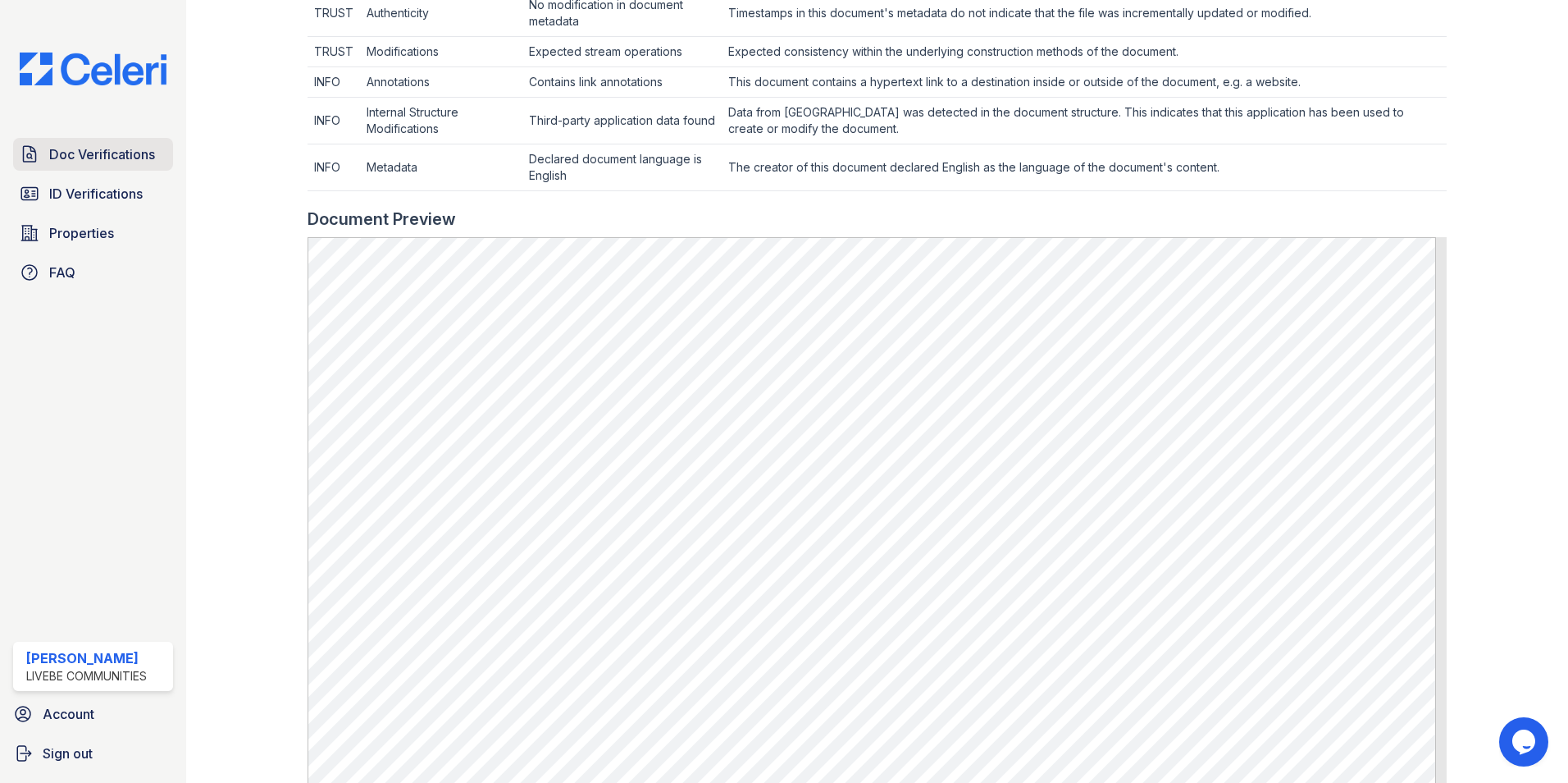
click at [75, 142] on link "Doc Verifications" at bounding box center [92, 154] width 160 height 33
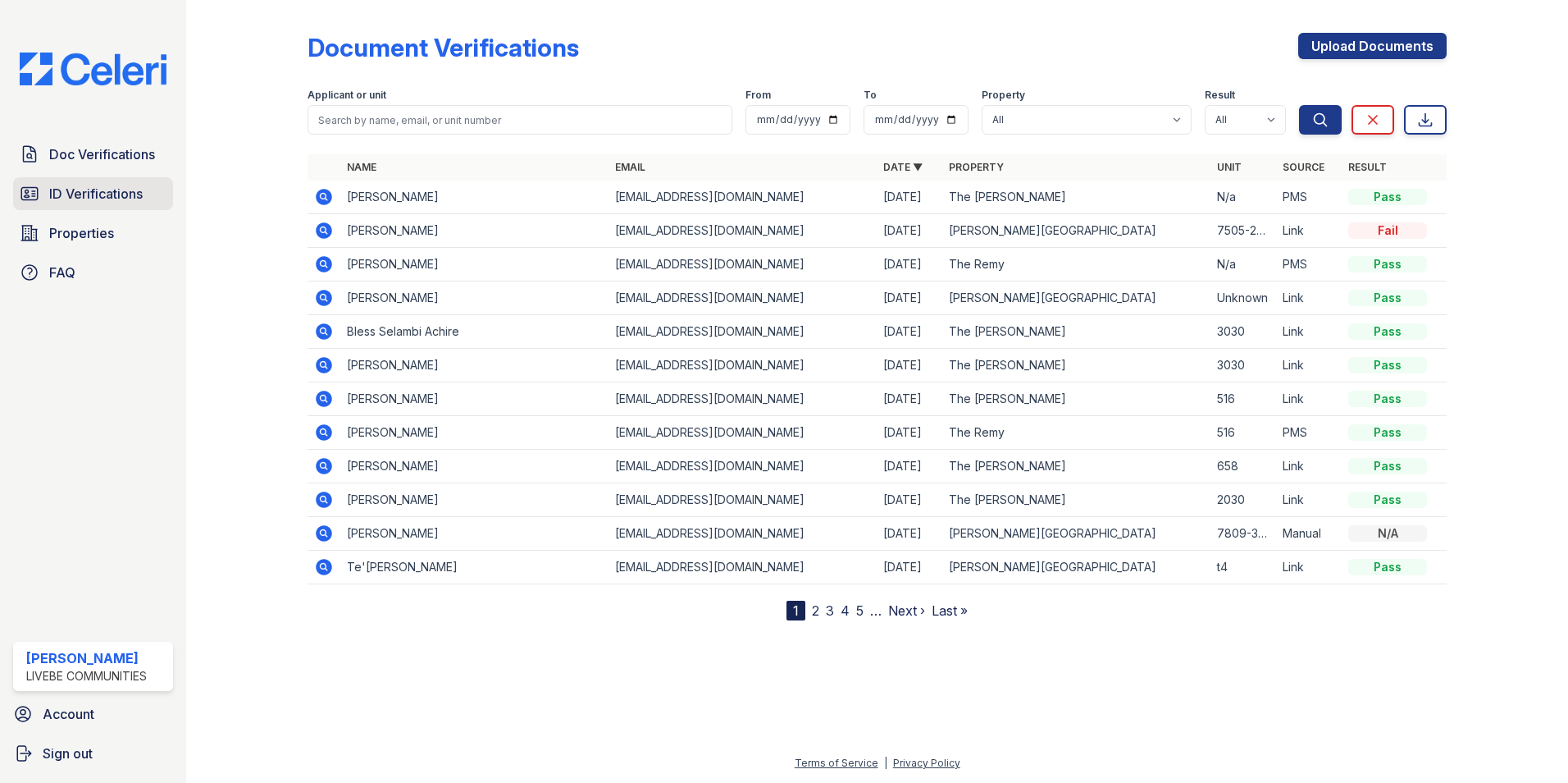
click at [81, 189] on span "ID Verifications" at bounding box center [96, 194] width 93 height 20
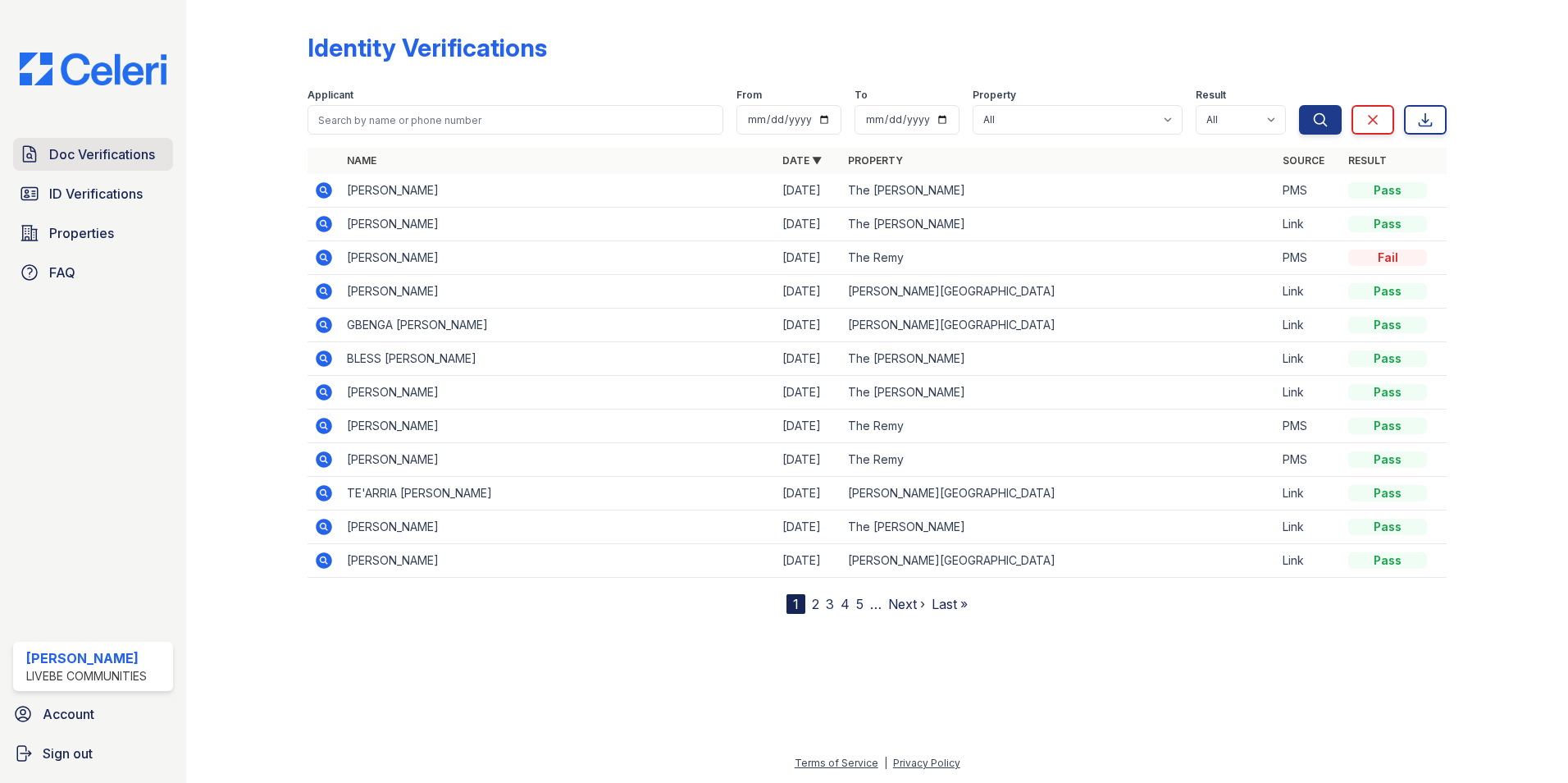
click at [124, 155] on span "Doc Verifications" at bounding box center [102, 154] width 106 height 20
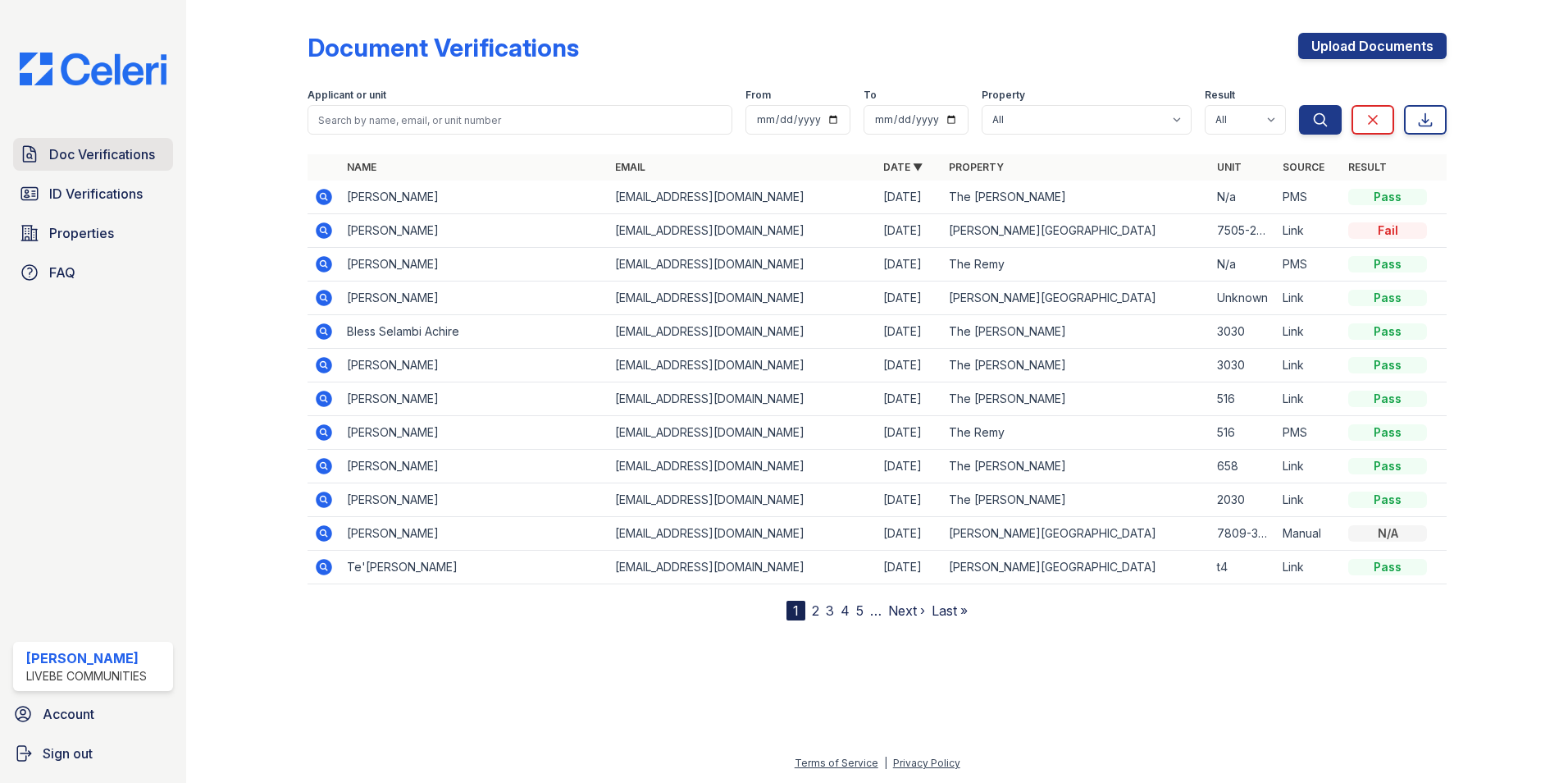
click at [125, 167] on link "Doc Verifications" at bounding box center [92, 154] width 160 height 33
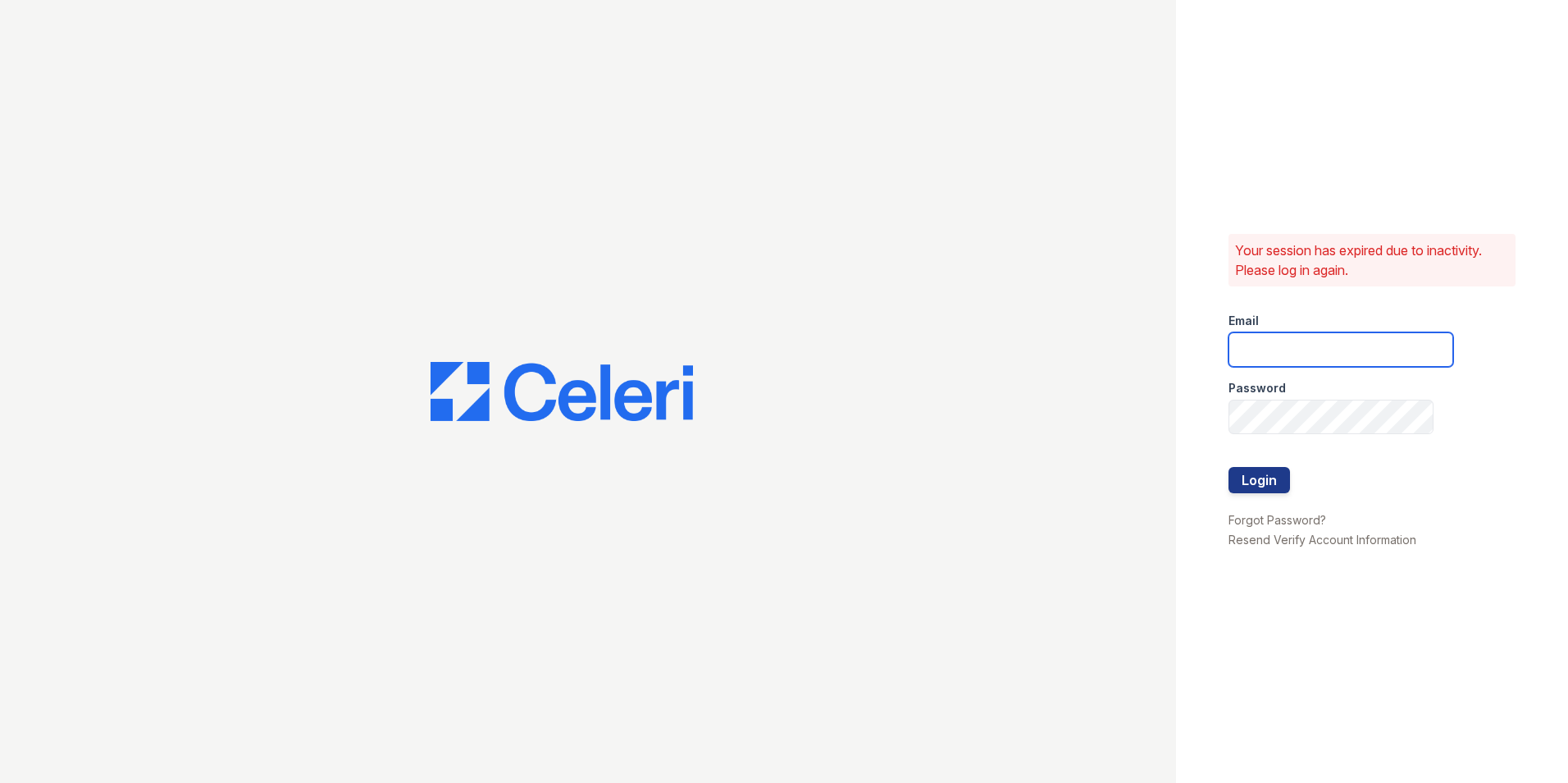
type input "oceannap@livebe.com"
click at [1264, 482] on button "Login" at bounding box center [1259, 480] width 61 height 26
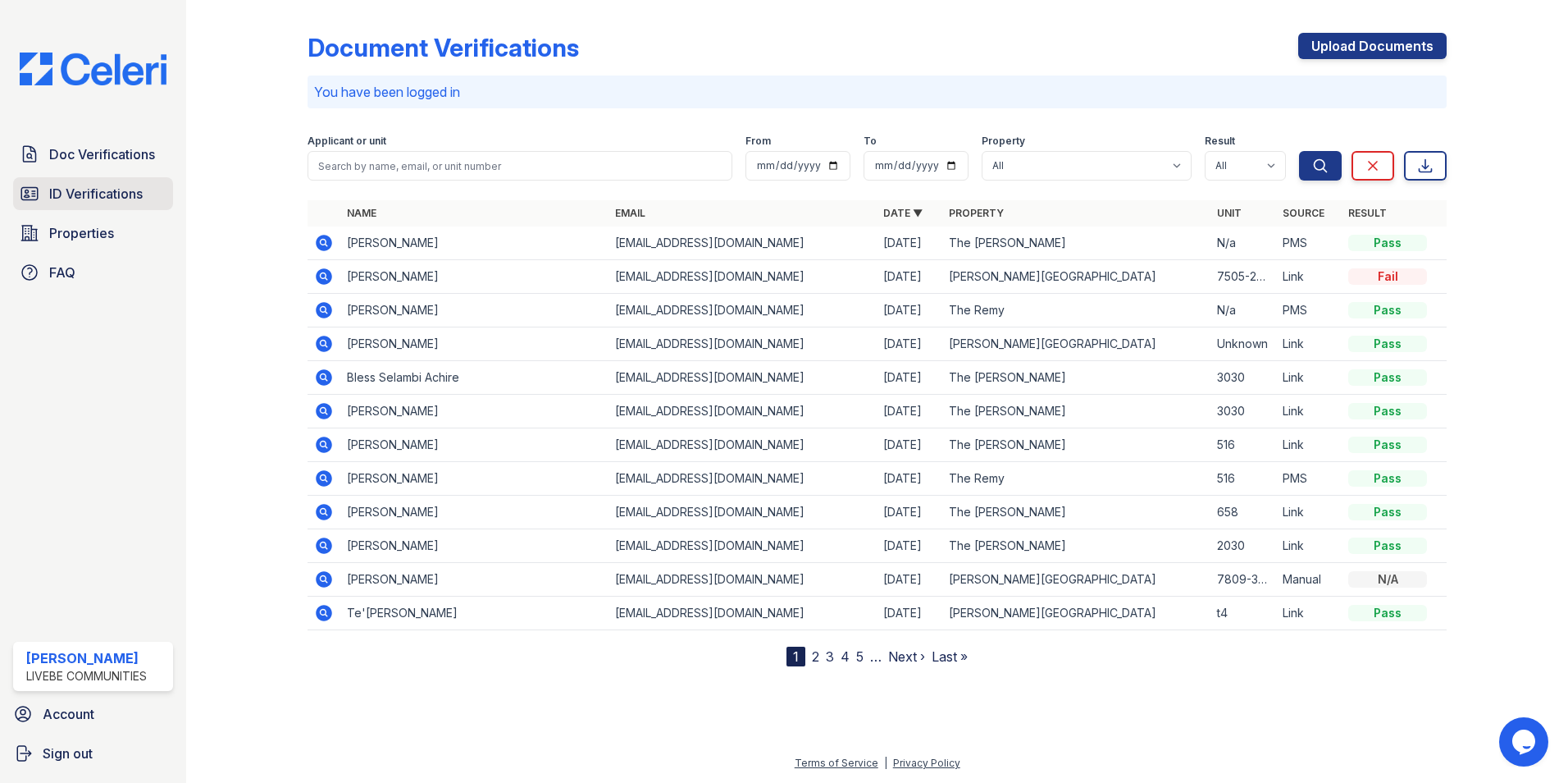
click at [115, 193] on span "ID Verifications" at bounding box center [96, 194] width 93 height 20
